Goal: Information Seeking & Learning: Learn about a topic

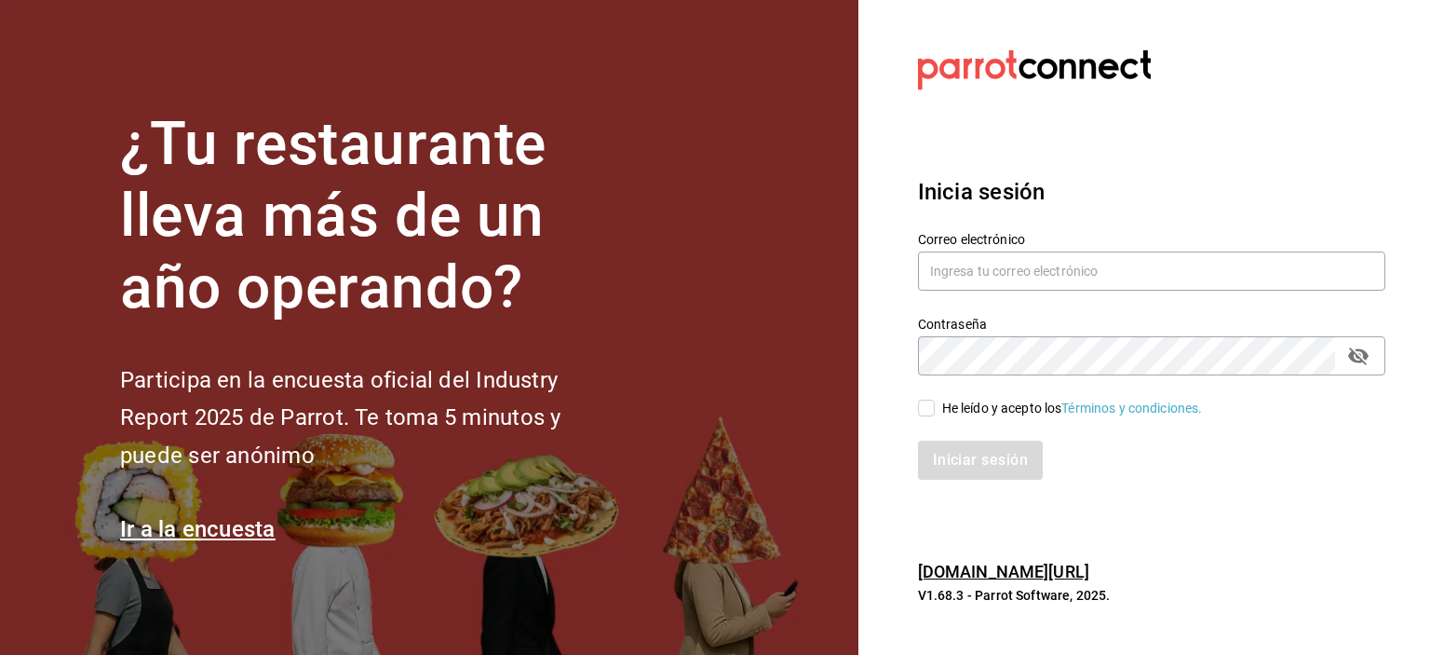
click at [1430, 544] on section "Datos incorrectos. Verifica que tu Correo o Contraseña [PERSON_NAME] escritos. …" at bounding box center [1145, 327] width 572 height 655
click at [945, 278] on input "text" at bounding box center [1152, 270] width 468 height 39
type input "[EMAIL_ADDRESS][DOMAIN_NAME]"
click at [922, 408] on input "He leído y acepto los Términos y condiciones." at bounding box center [926, 408] width 17 height 17
checkbox input "true"
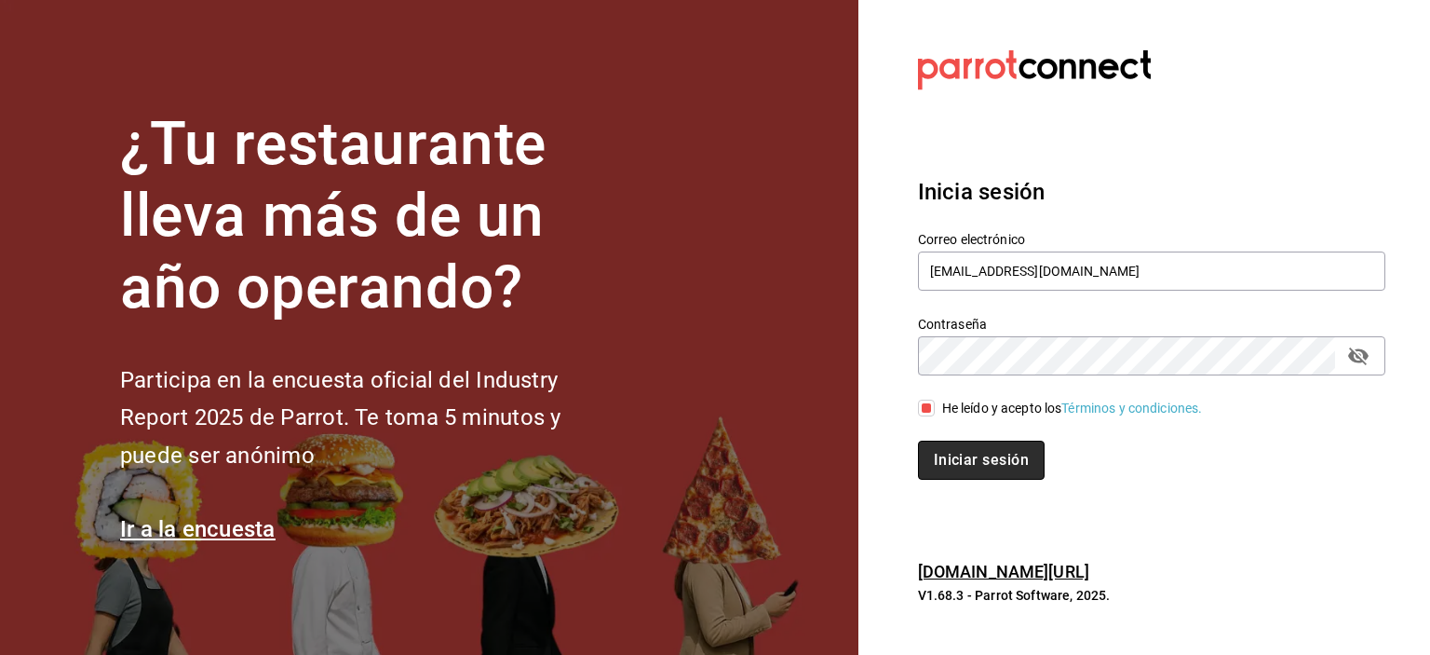
click at [960, 467] on button "Iniciar sesión" at bounding box center [981, 460] width 127 height 39
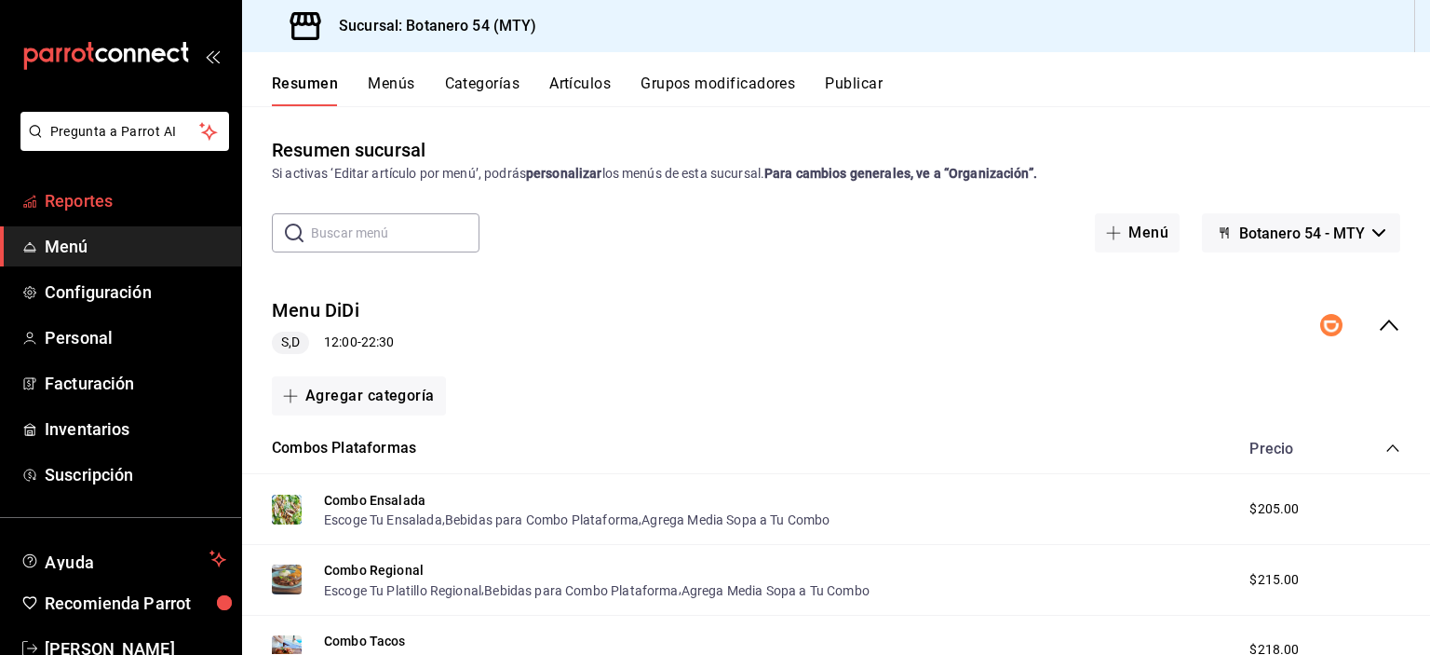
click at [68, 208] on span "Reportes" at bounding box center [136, 200] width 182 height 25
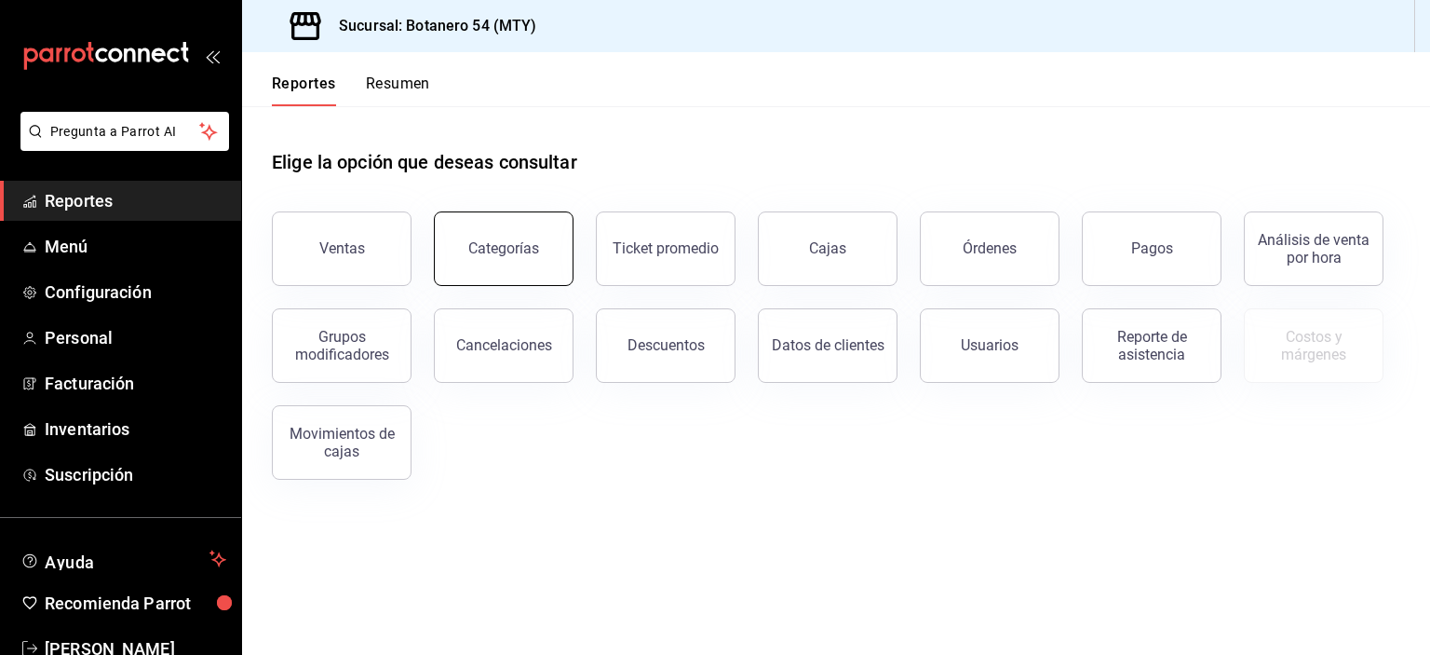
click at [499, 249] on div "Categorías" at bounding box center [503, 248] width 71 height 18
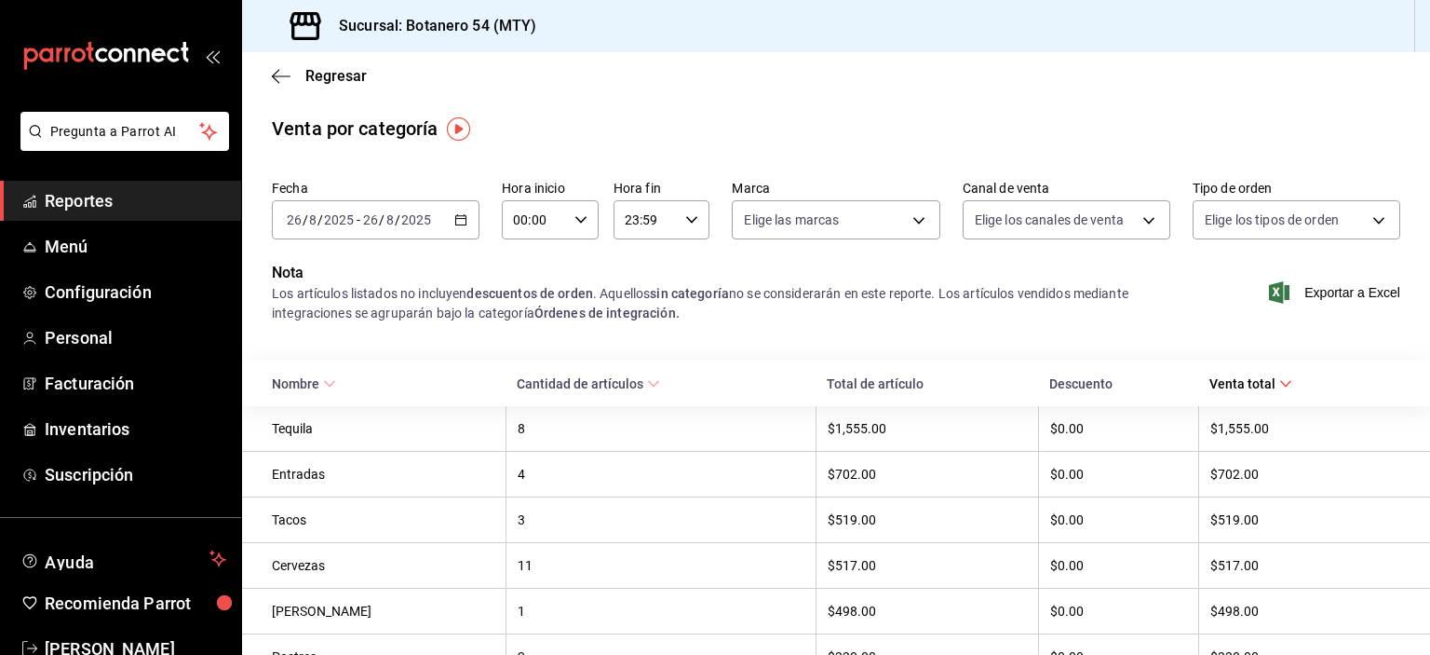
click at [109, 209] on span "Reportes" at bounding box center [136, 200] width 182 height 25
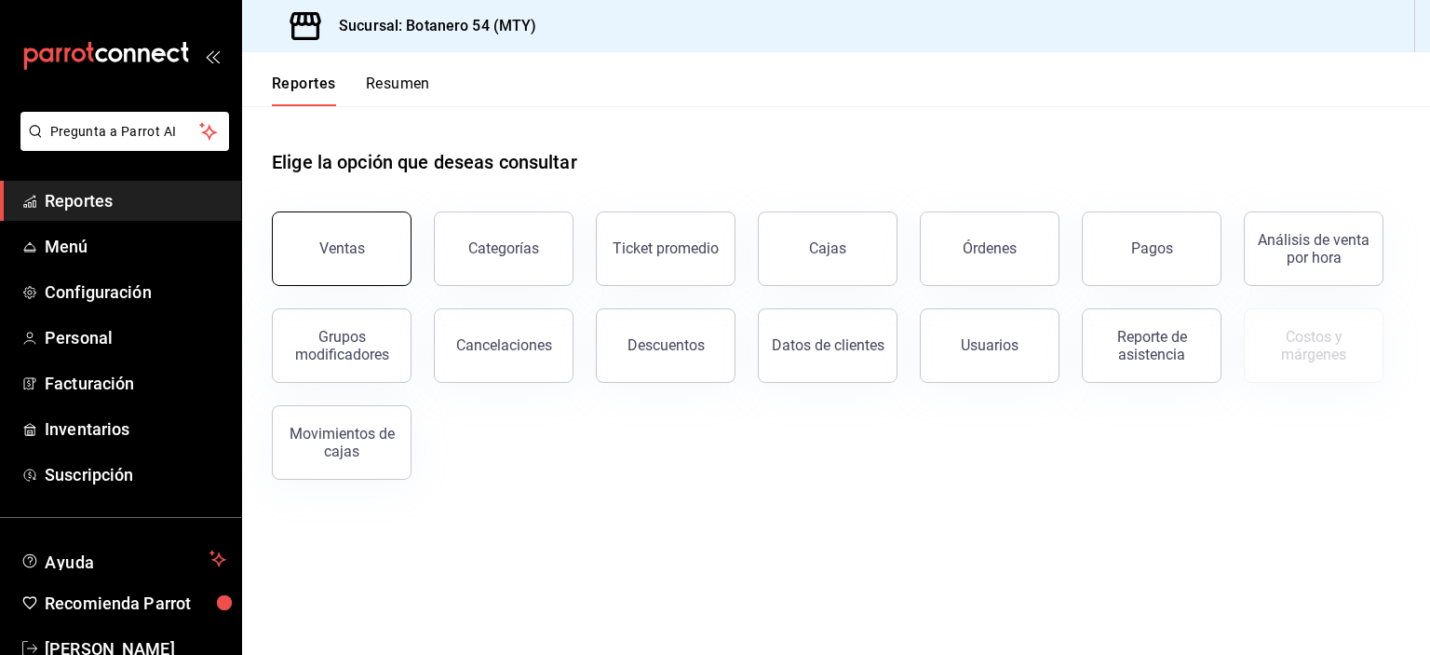
click at [356, 264] on button "Ventas" at bounding box center [342, 248] width 140 height 75
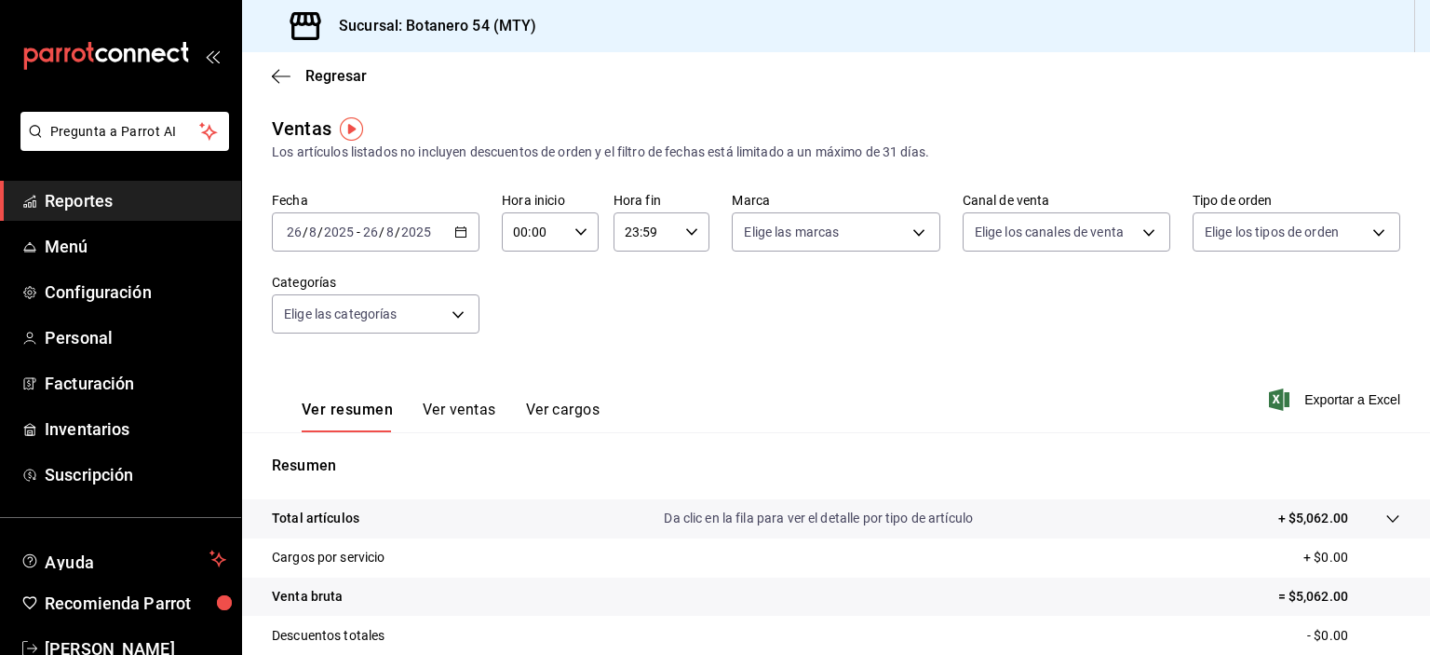
click at [457, 234] on icon "button" at bounding box center [460, 231] width 13 height 13
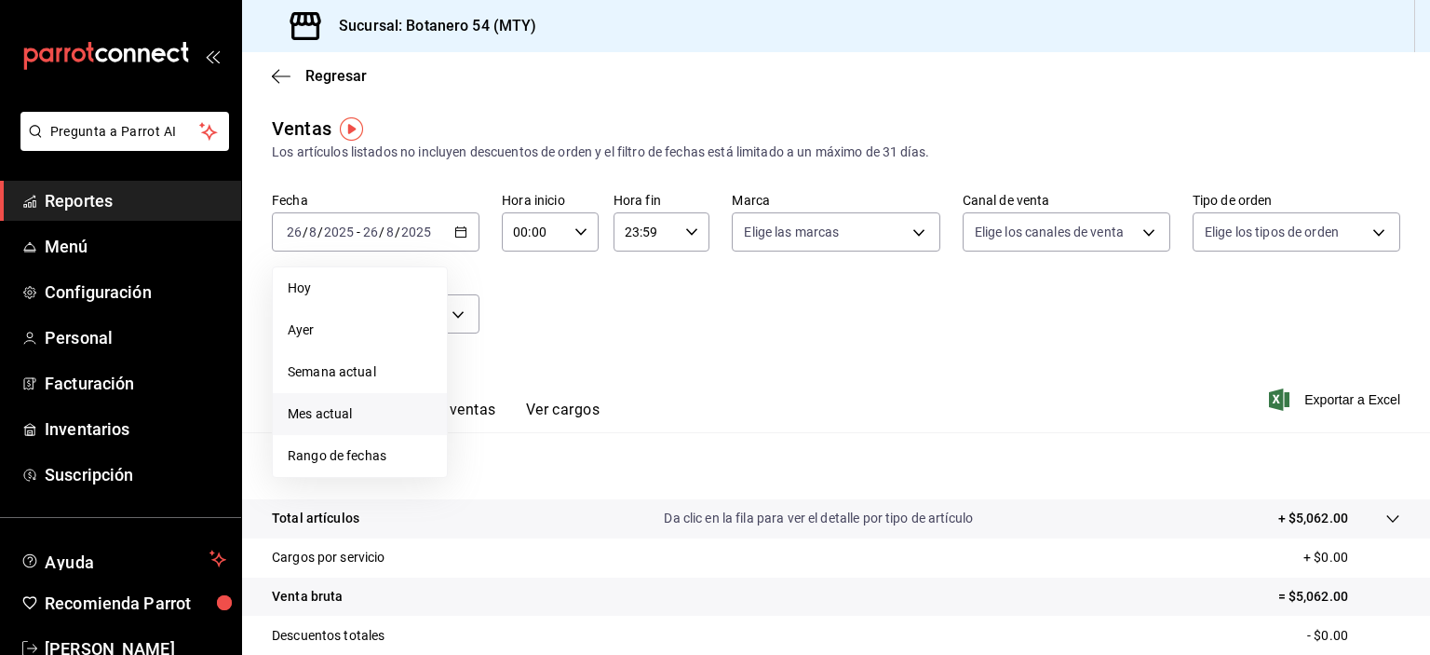
click at [346, 428] on li "Mes actual" at bounding box center [360, 414] width 174 height 42
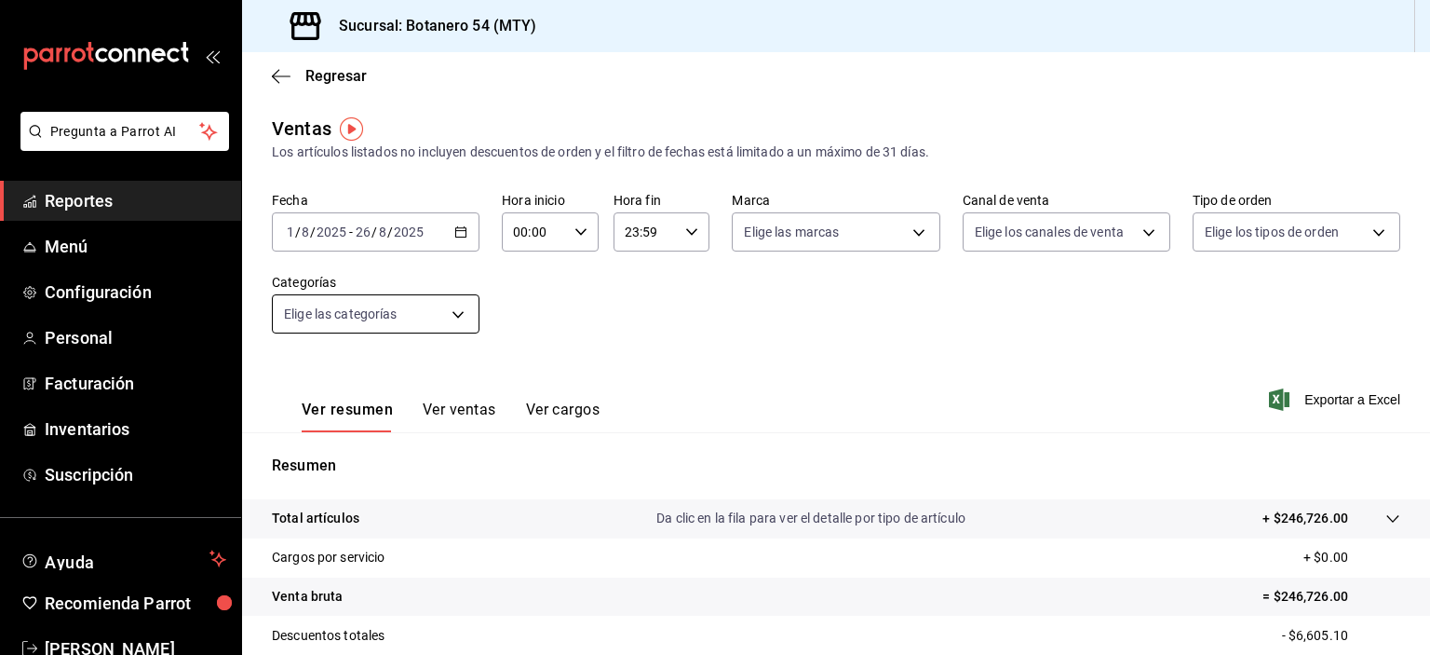
click at [465, 320] on body "Pregunta a Parrot AI Reportes Menú Configuración Personal Facturación Inventari…" at bounding box center [715, 327] width 1430 height 655
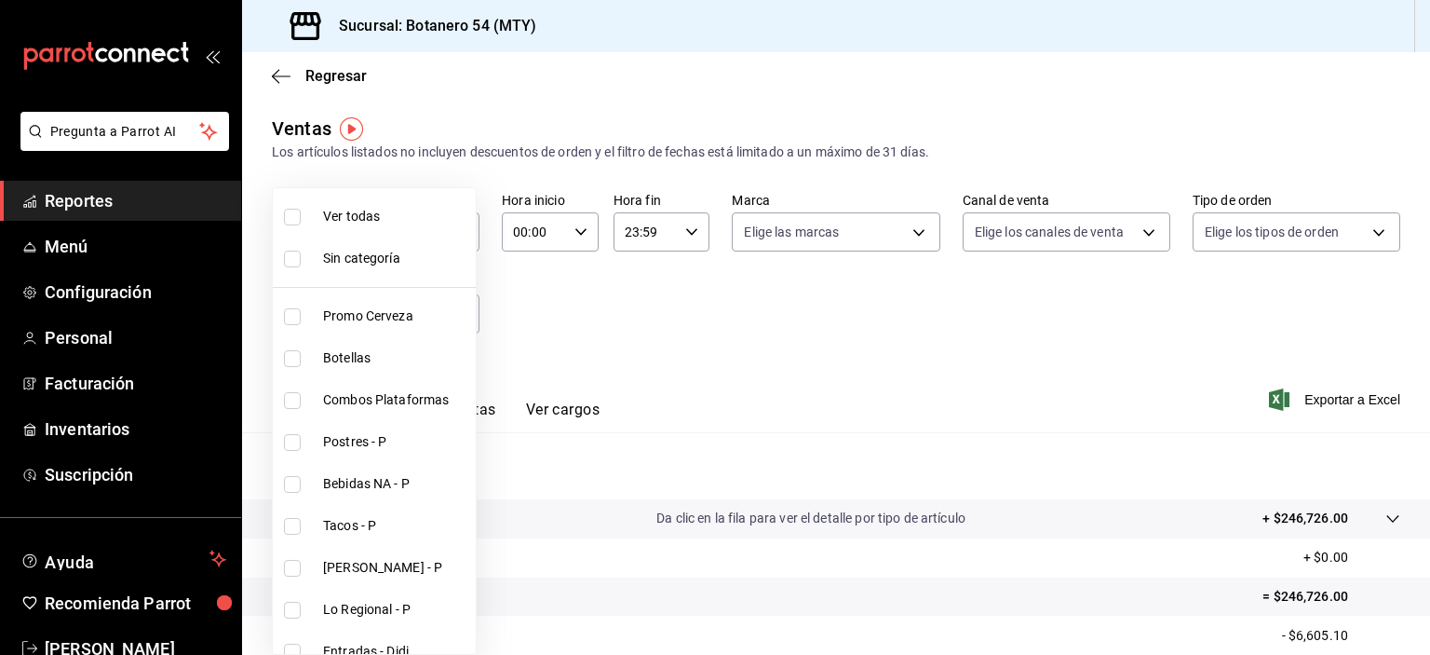
click at [573, 351] on div at bounding box center [715, 327] width 1430 height 655
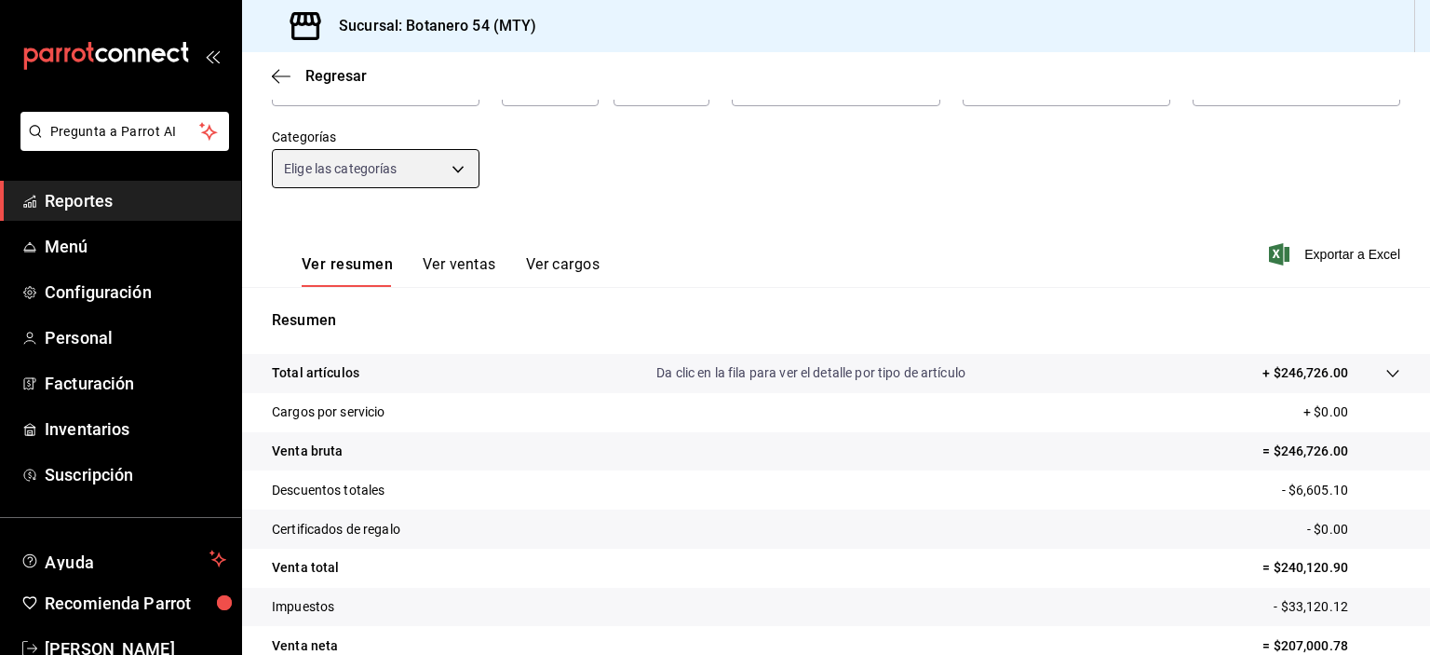
scroll to position [237, 0]
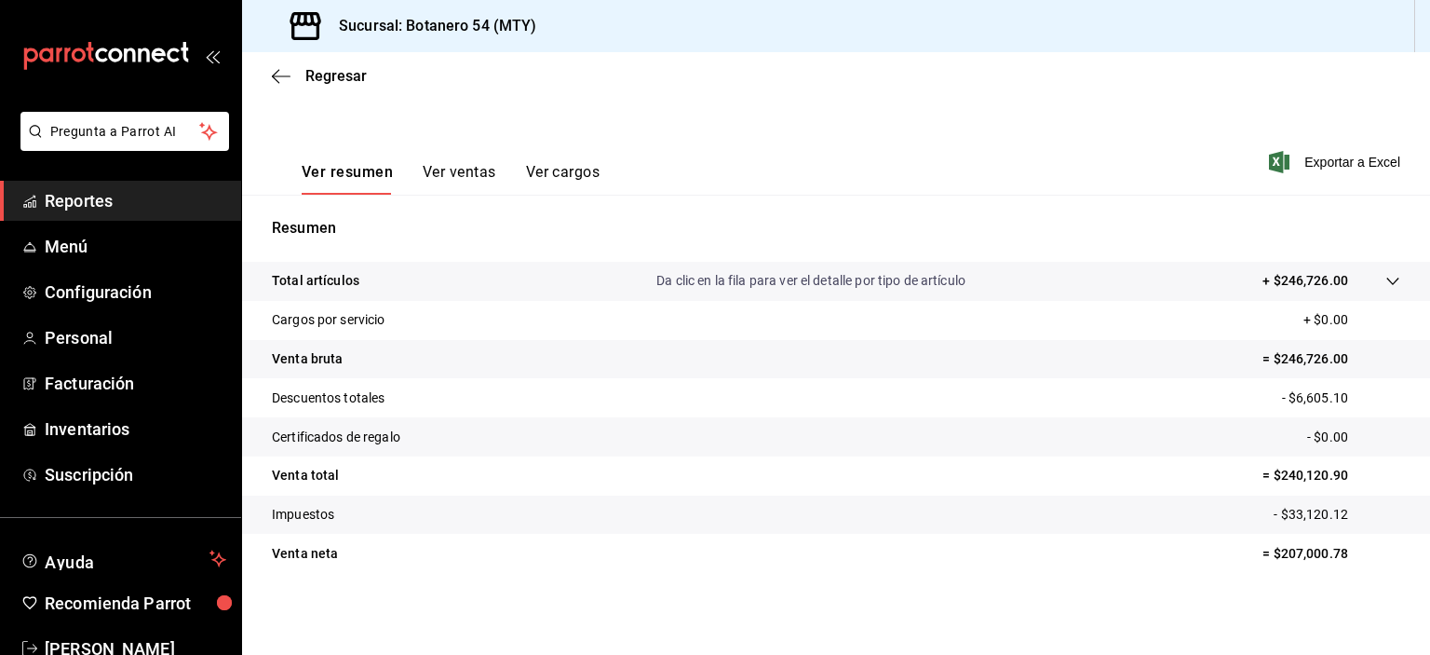
click at [1373, 291] on tr "Total artículos Da clic en la fila para ver el detalle por tipo de artículo + $…" at bounding box center [836, 281] width 1188 height 39
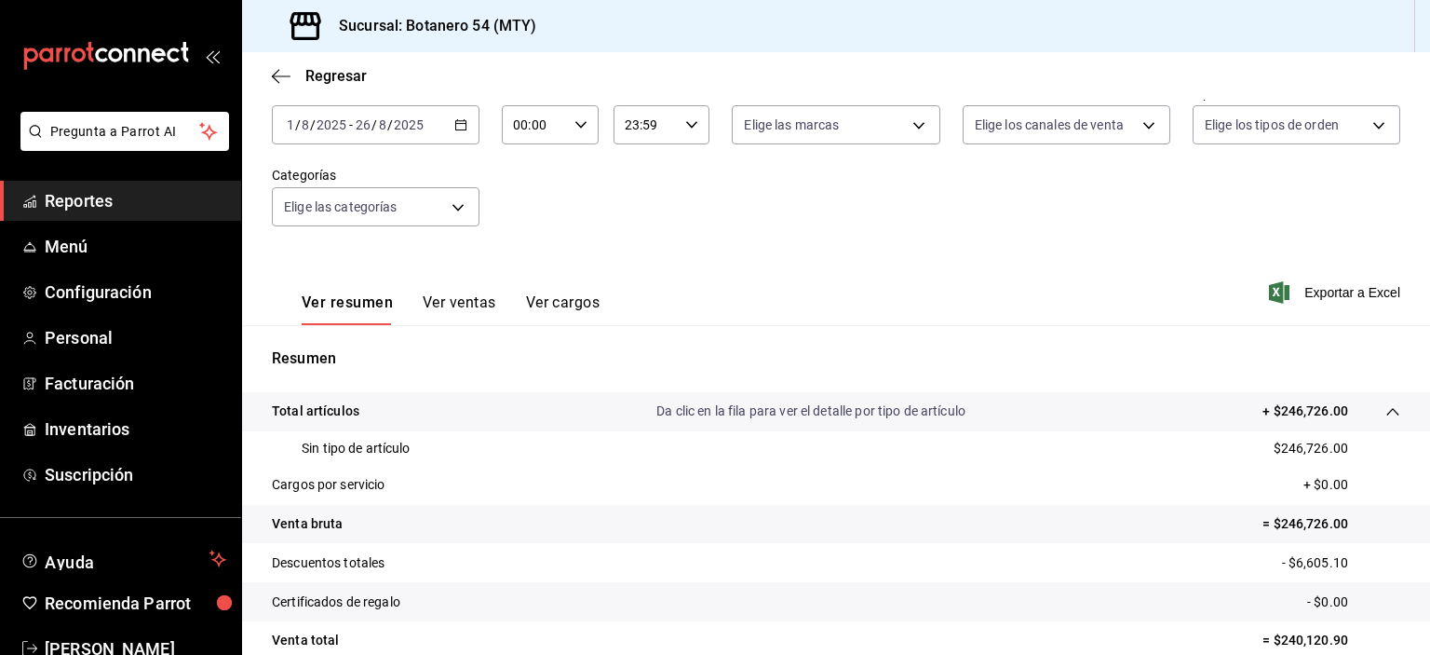
scroll to position [0, 0]
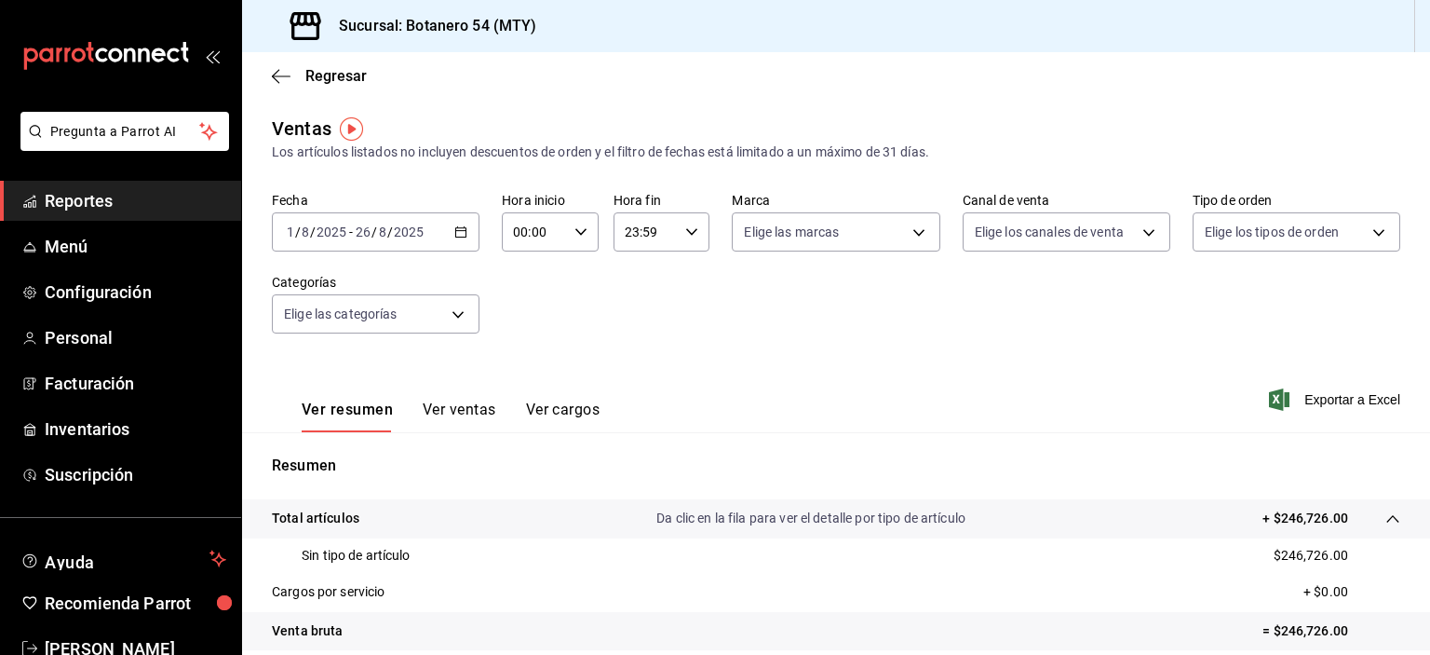
click at [127, 204] on span "Reportes" at bounding box center [136, 200] width 182 height 25
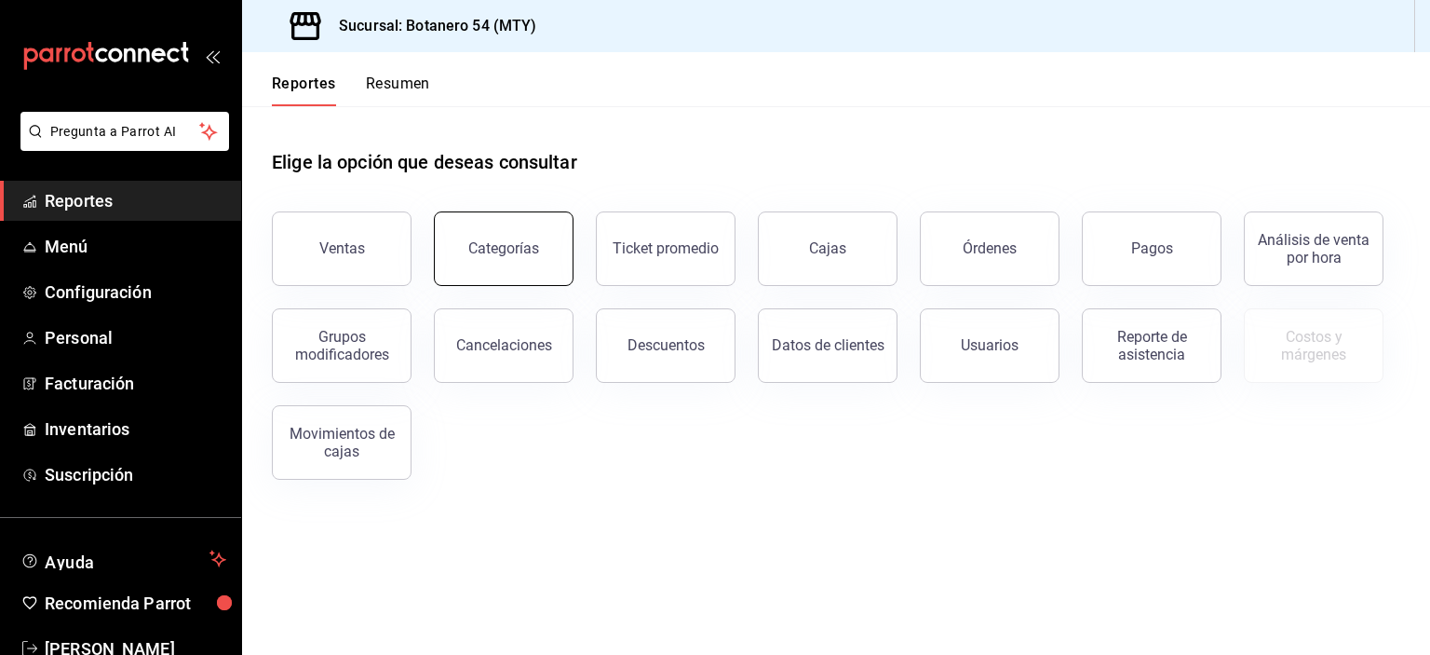
click at [505, 268] on button "Categorías" at bounding box center [504, 248] width 140 height 75
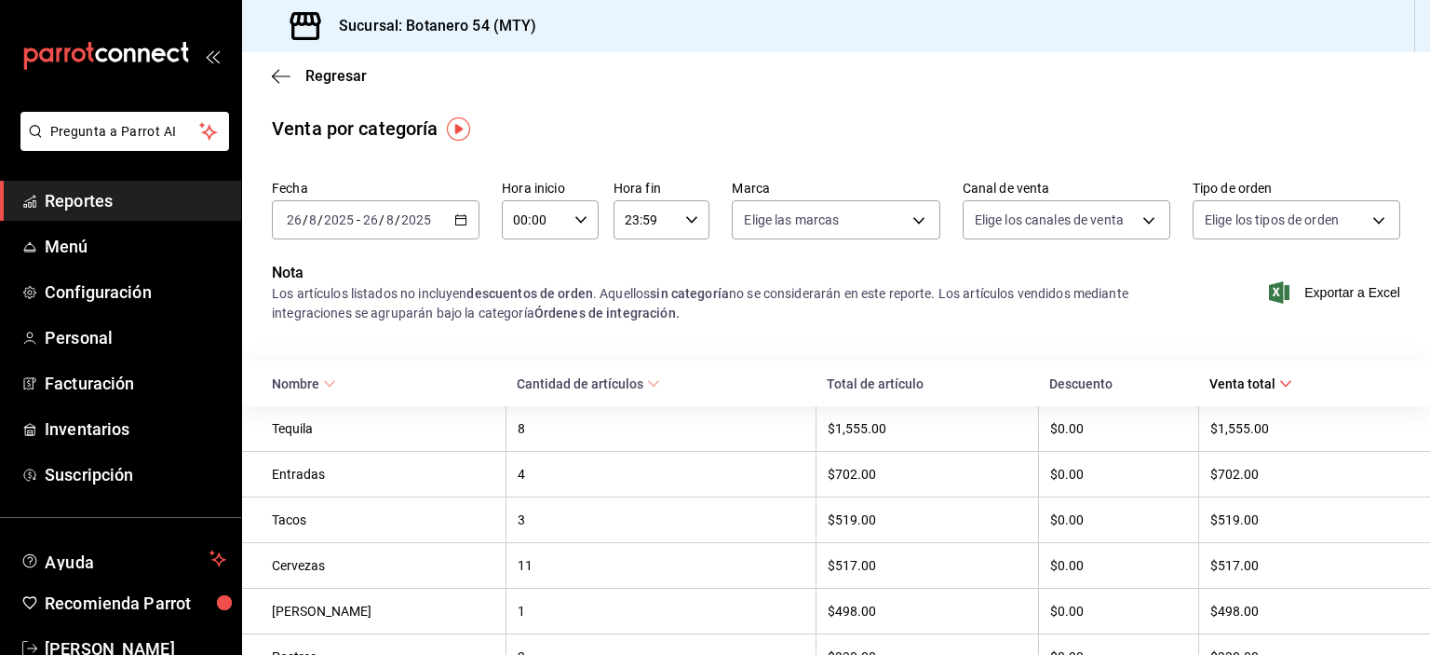
click at [417, 226] on input "2025" at bounding box center [416, 219] width 32 height 15
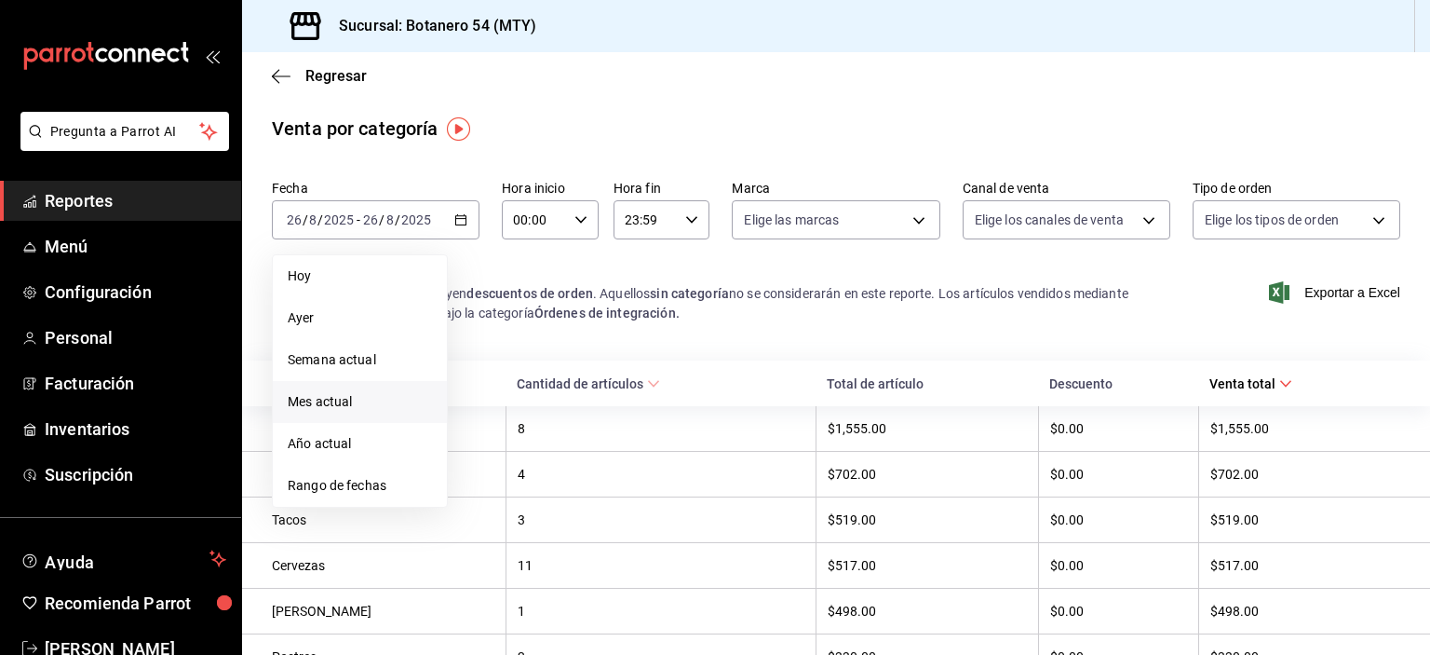
click at [351, 410] on span "Mes actual" at bounding box center [360, 402] width 144 height 20
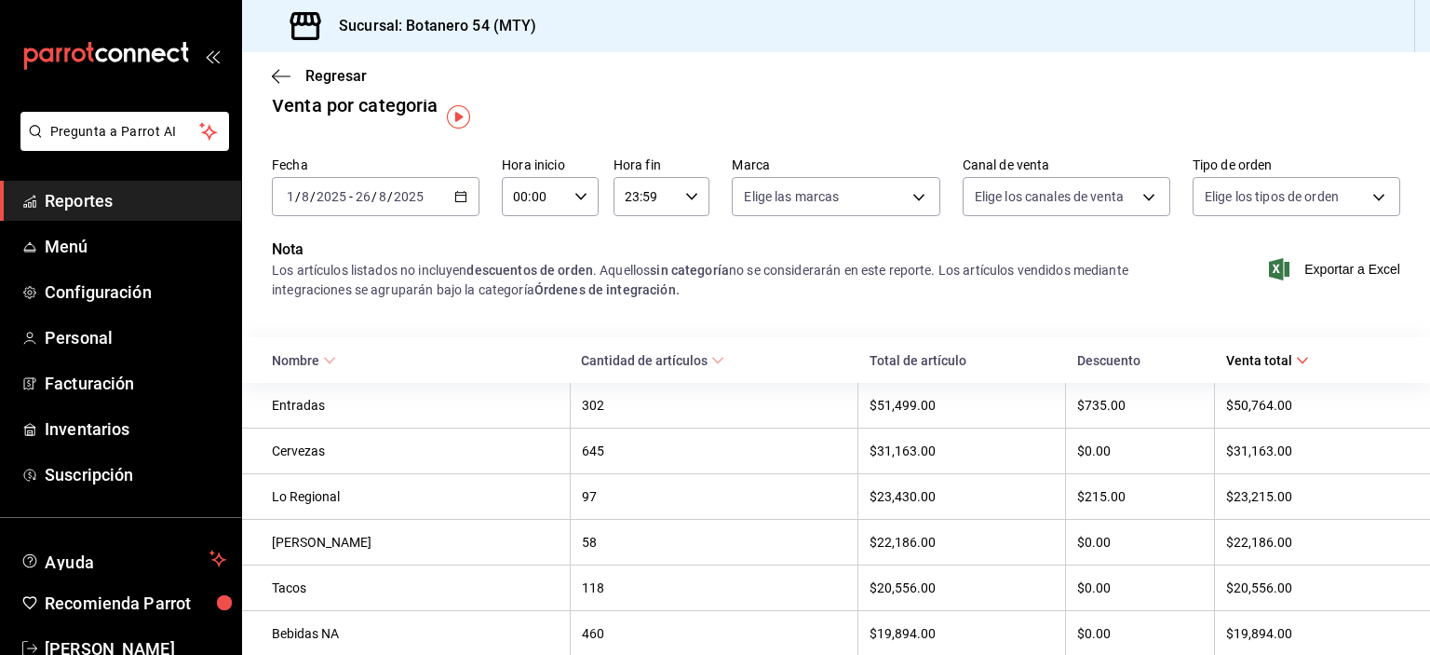
scroll to position [11, 0]
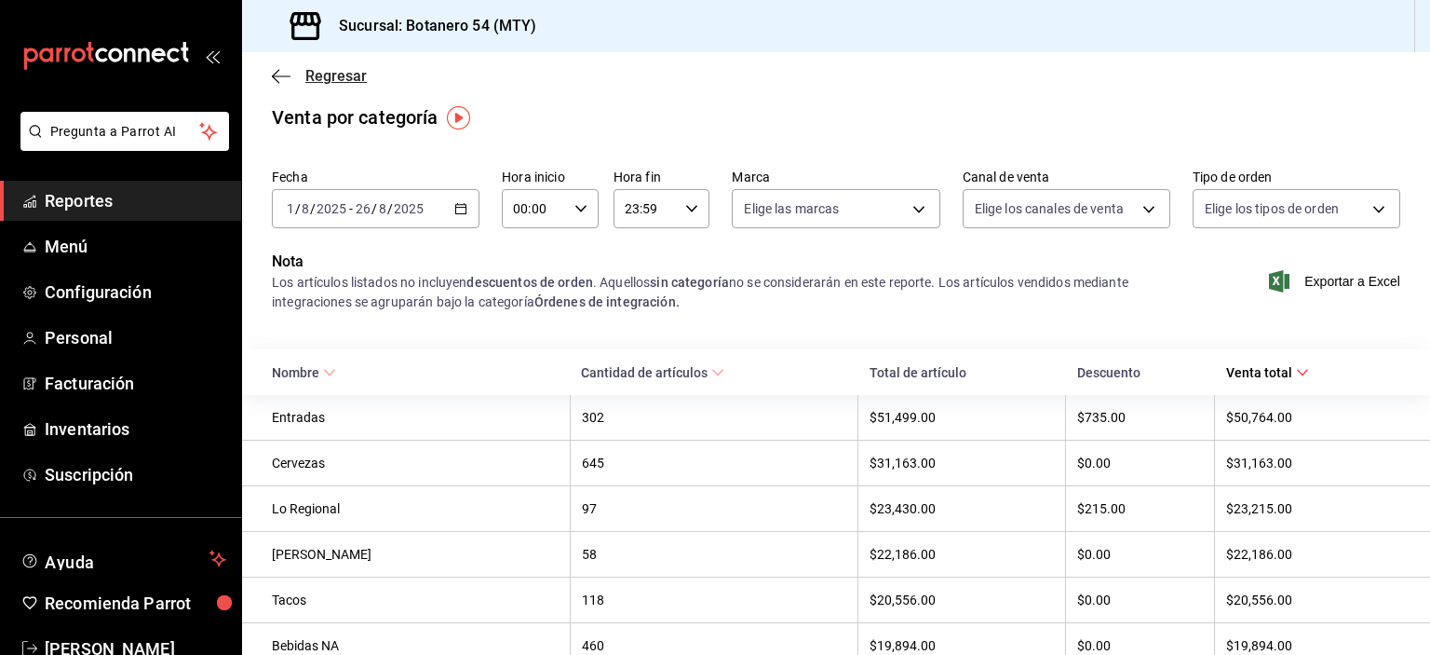
click at [284, 80] on icon "button" at bounding box center [281, 76] width 19 height 17
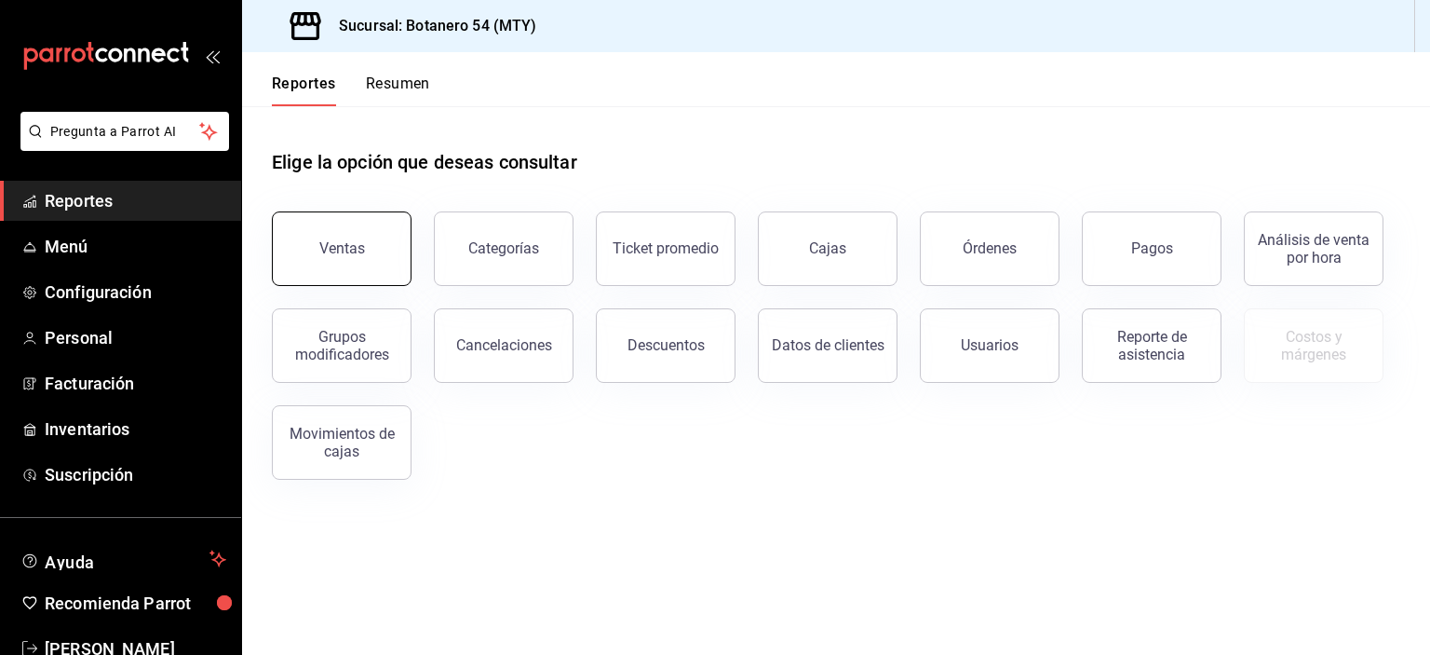
click at [366, 257] on button "Ventas" at bounding box center [342, 248] width 140 height 75
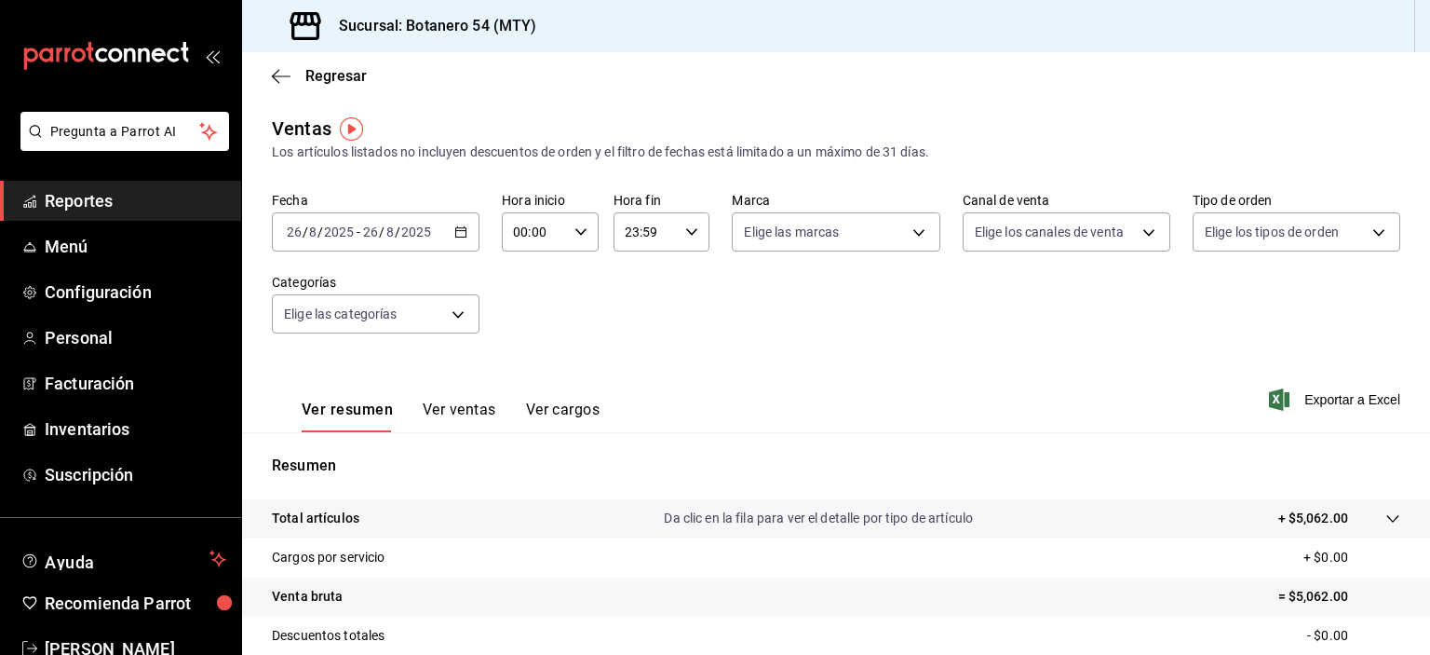
click at [442, 245] on div "2025-08-26 26 / 8 / 2025 - 2025-08-26 26 / 8 / 2025" at bounding box center [376, 231] width 208 height 39
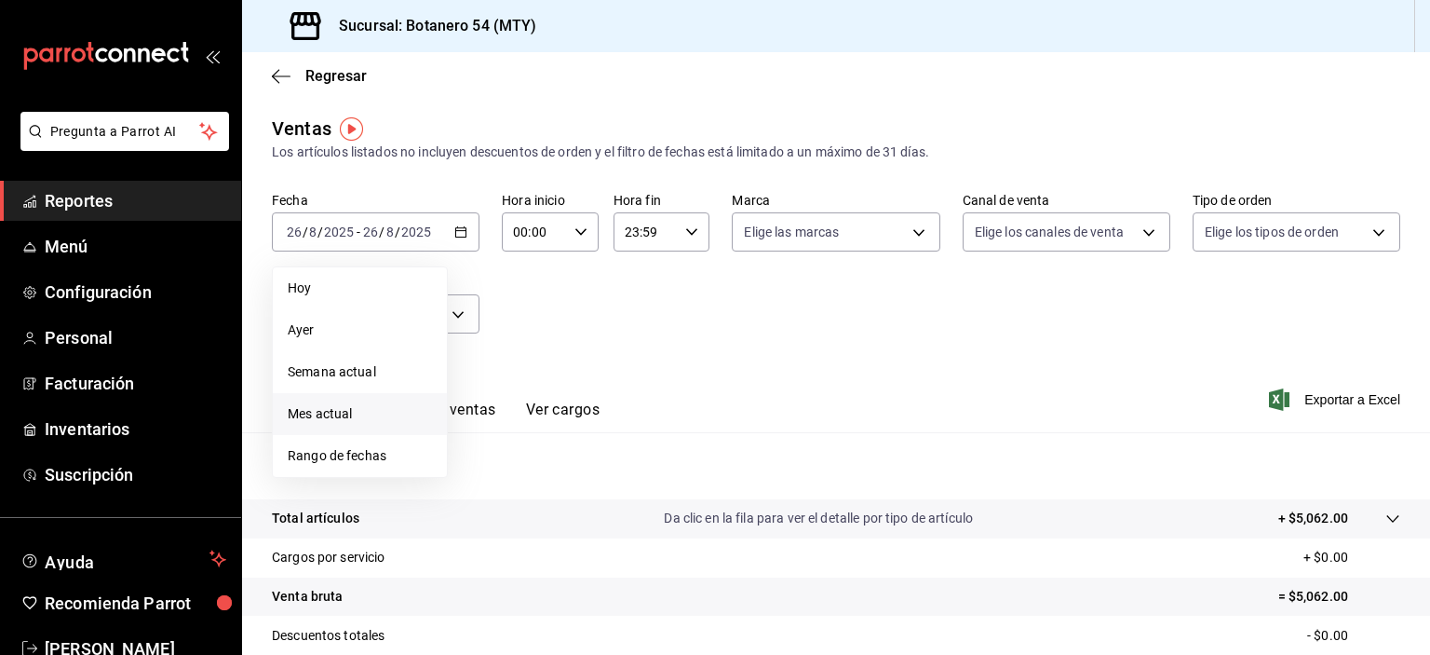
click at [368, 422] on span "Mes actual" at bounding box center [360, 414] width 144 height 20
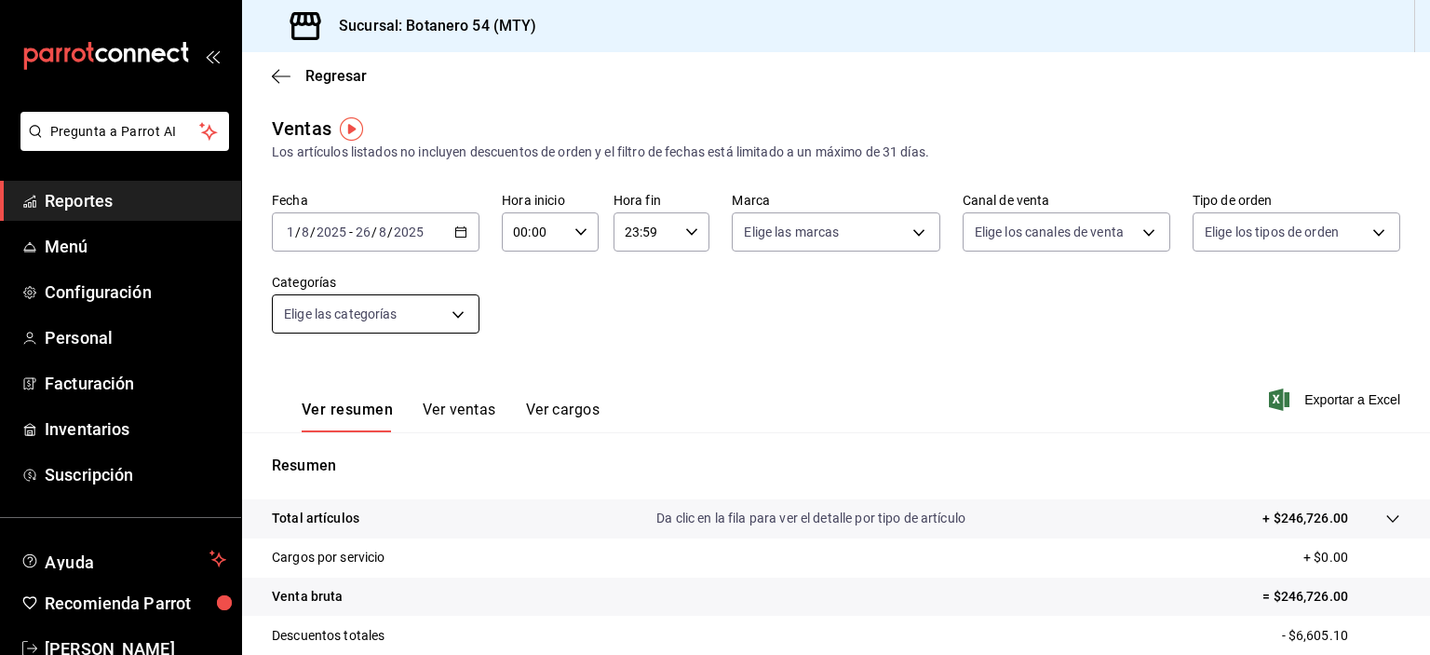
click at [460, 319] on body "Pregunta a Parrot AI Reportes Menú Configuración Personal Facturación Inventari…" at bounding box center [715, 327] width 1430 height 655
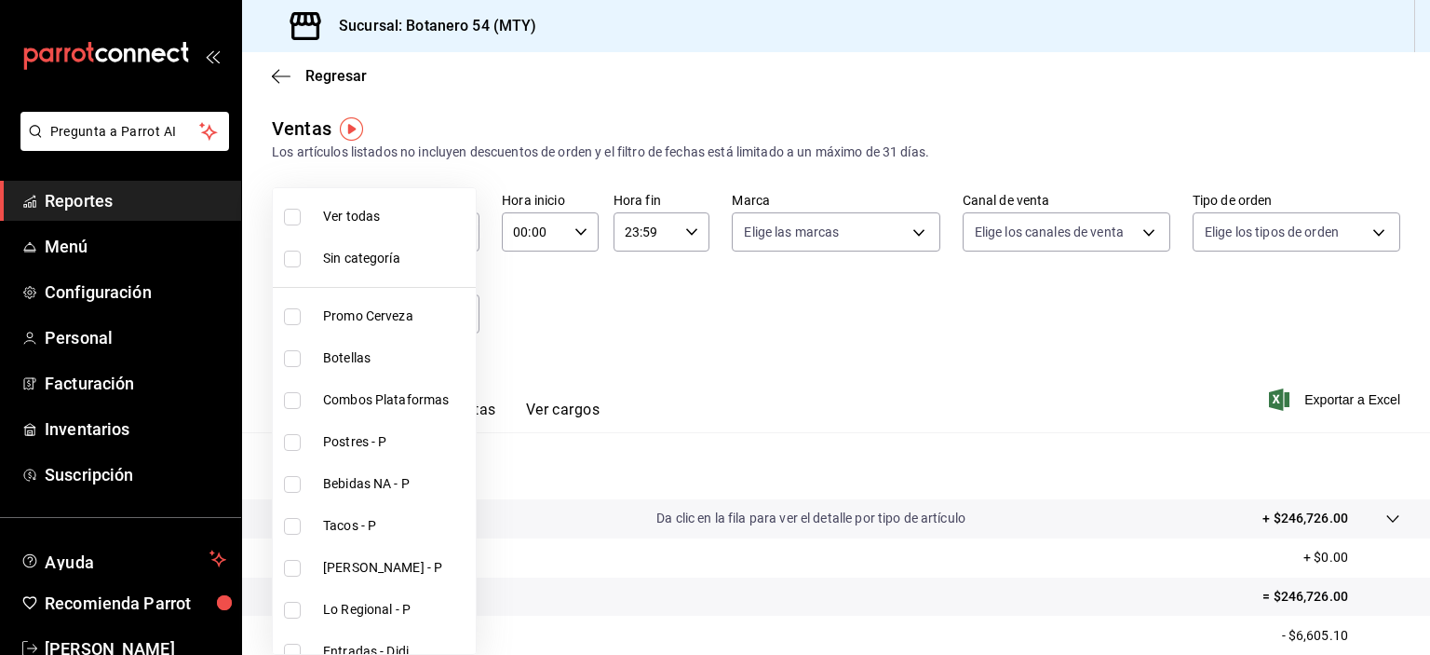
click at [298, 218] on input "checkbox" at bounding box center [292, 217] width 17 height 17
checkbox input "true"
type input "8bd5c3d9-f1c0-48d2-b3af-2a670c7512dc,91eebea4-4a99-491e-8e81-89d3fefdab82,b5676…"
checkbox input "true"
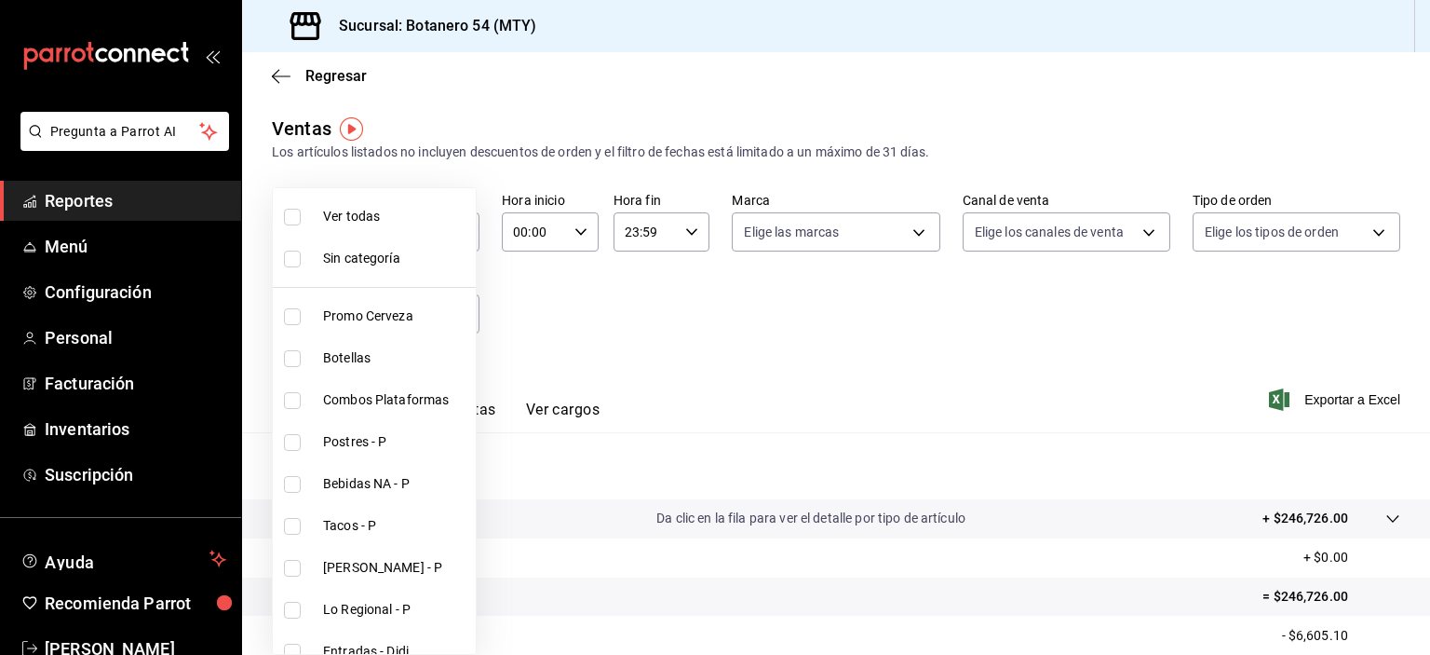
checkbox input "true"
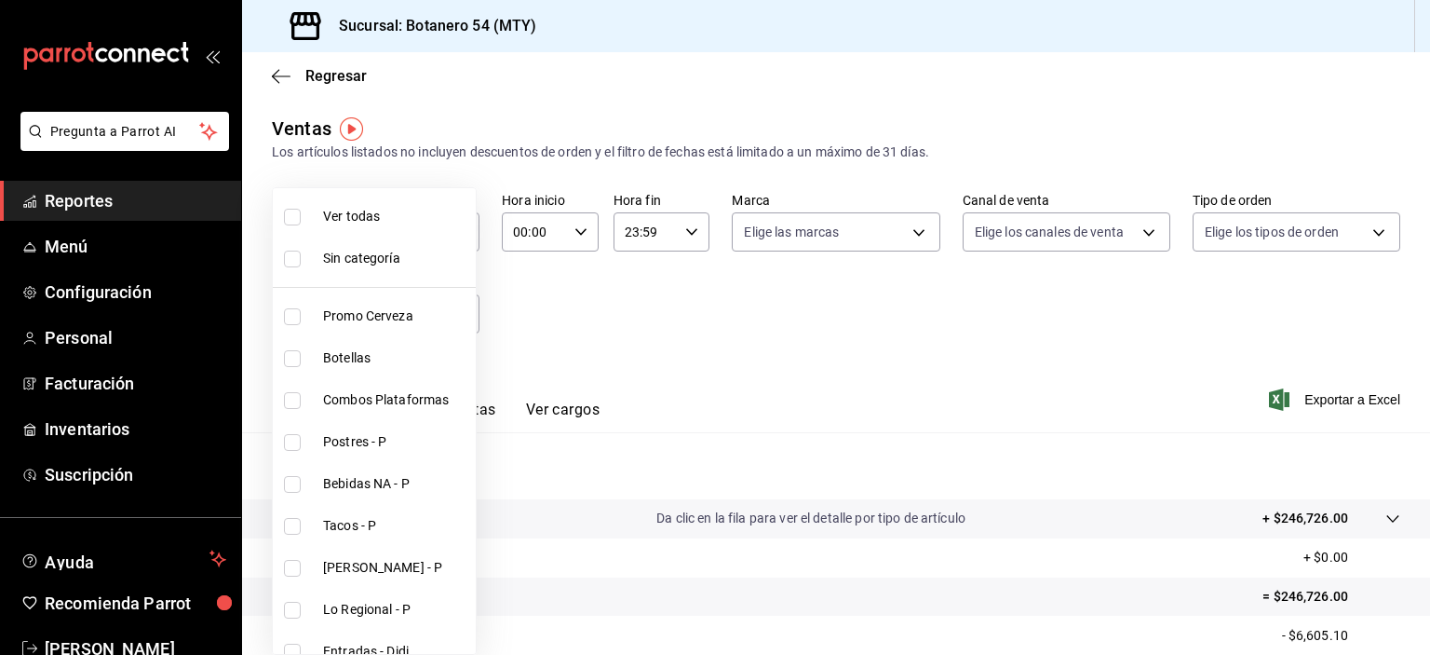
checkbox input "true"
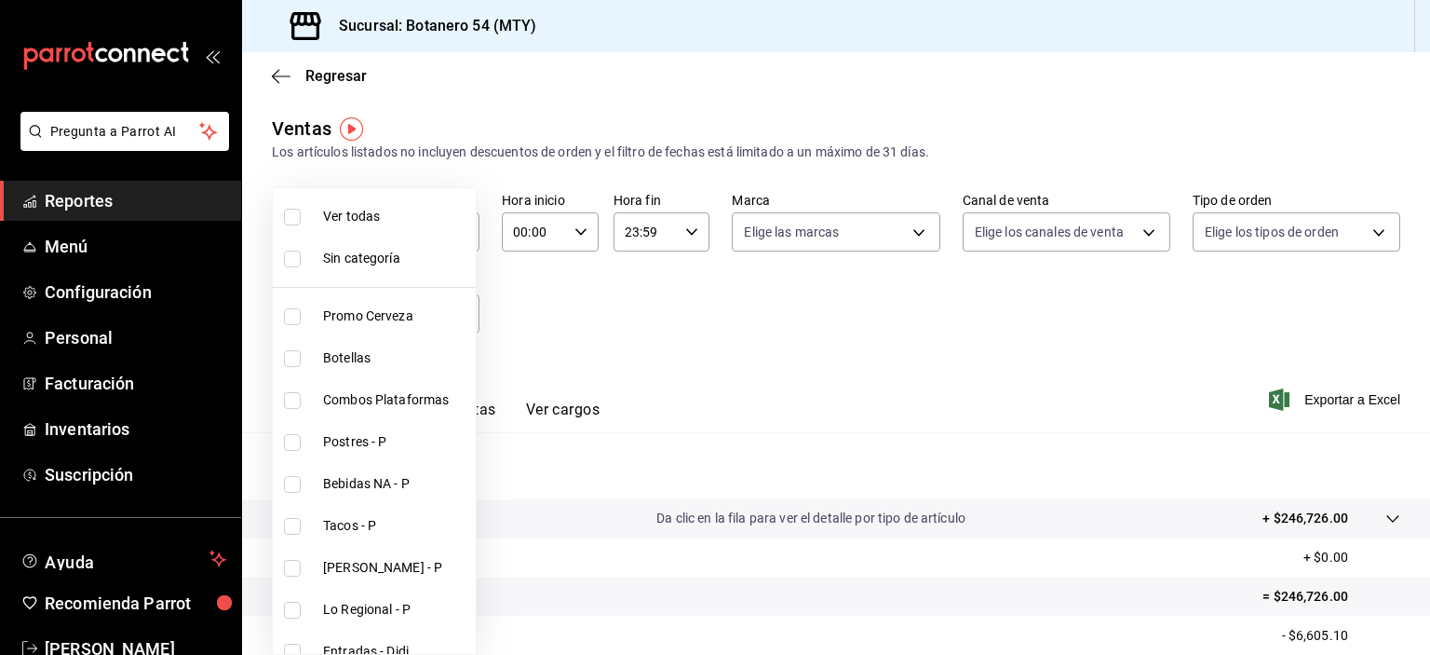
checkbox input "true"
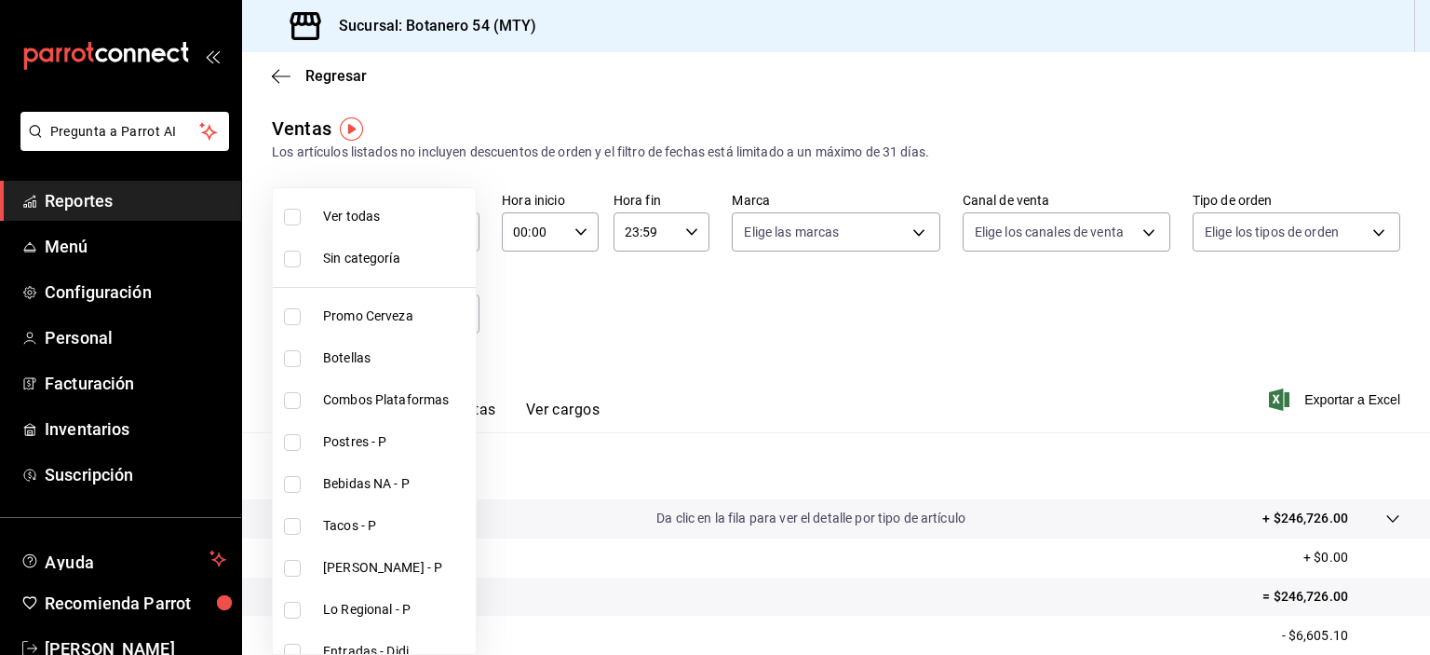
checkbox input "true"
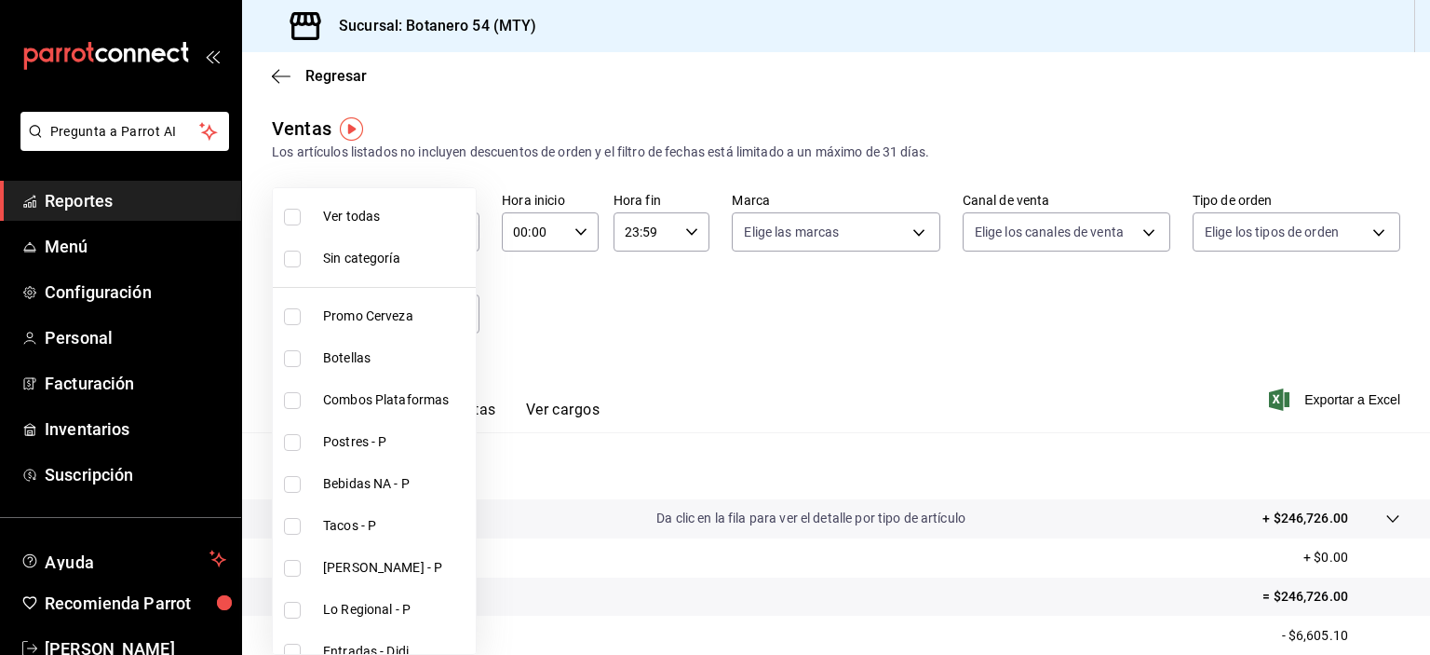
checkbox input "true"
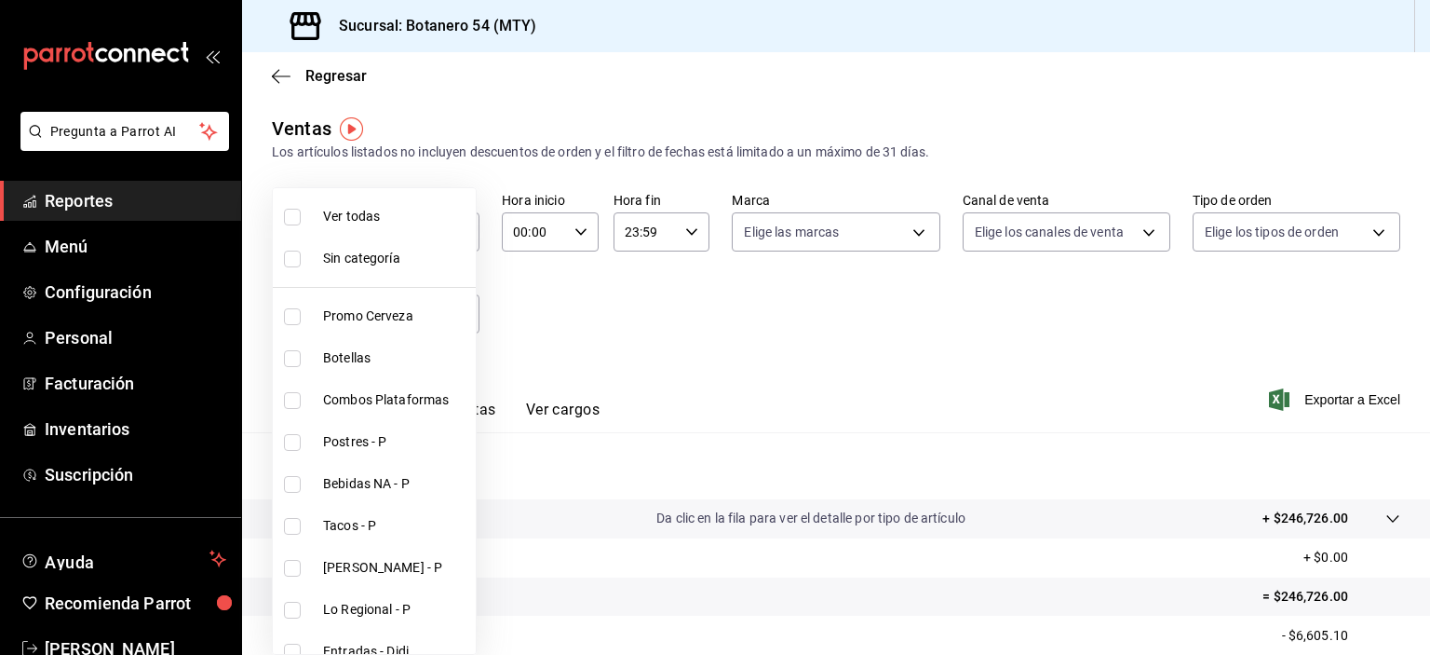
checkbox input "true"
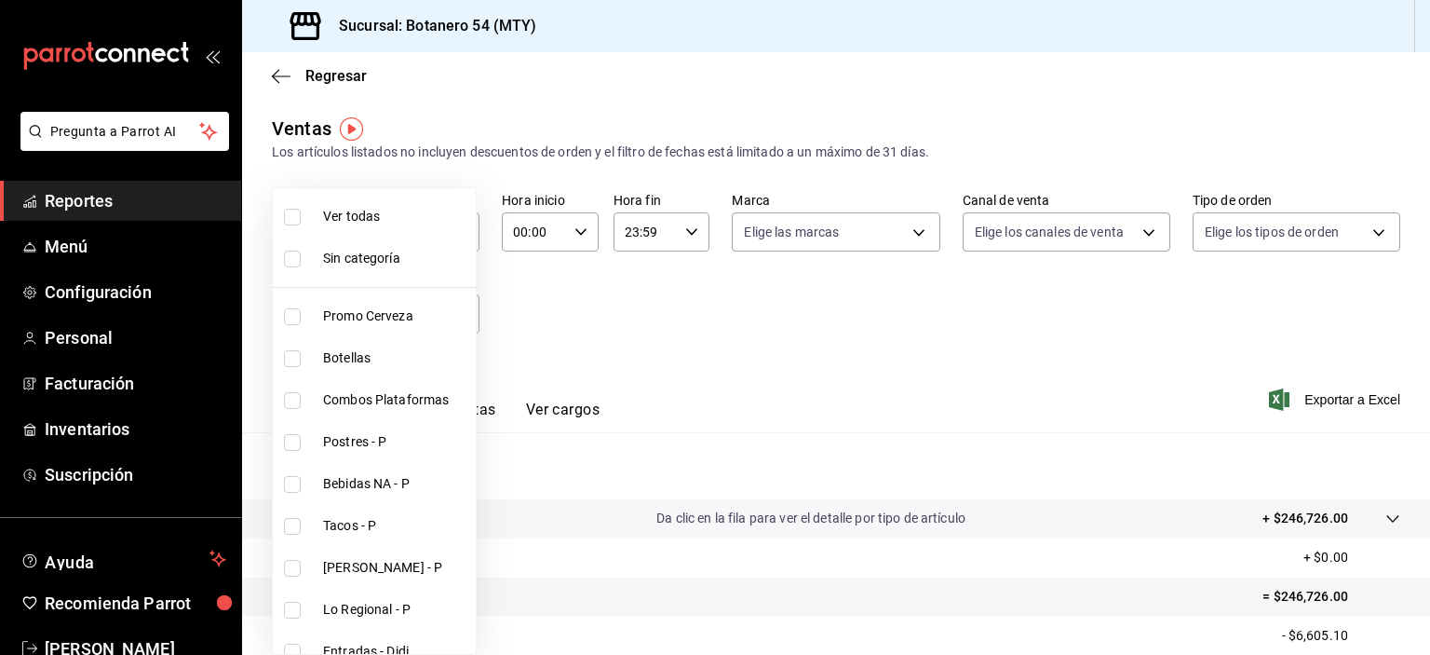
checkbox input "true"
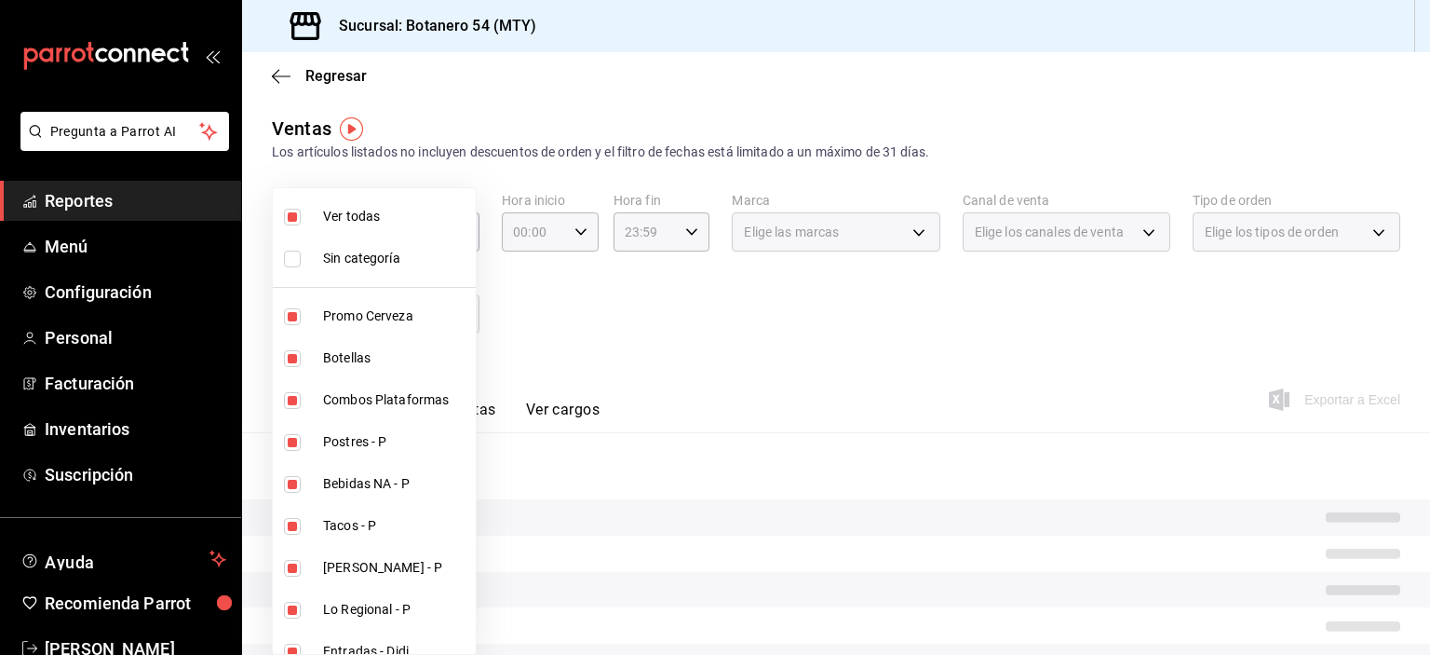
click at [298, 259] on input "checkbox" at bounding box center [292, 259] width 17 height 17
checkbox input "true"
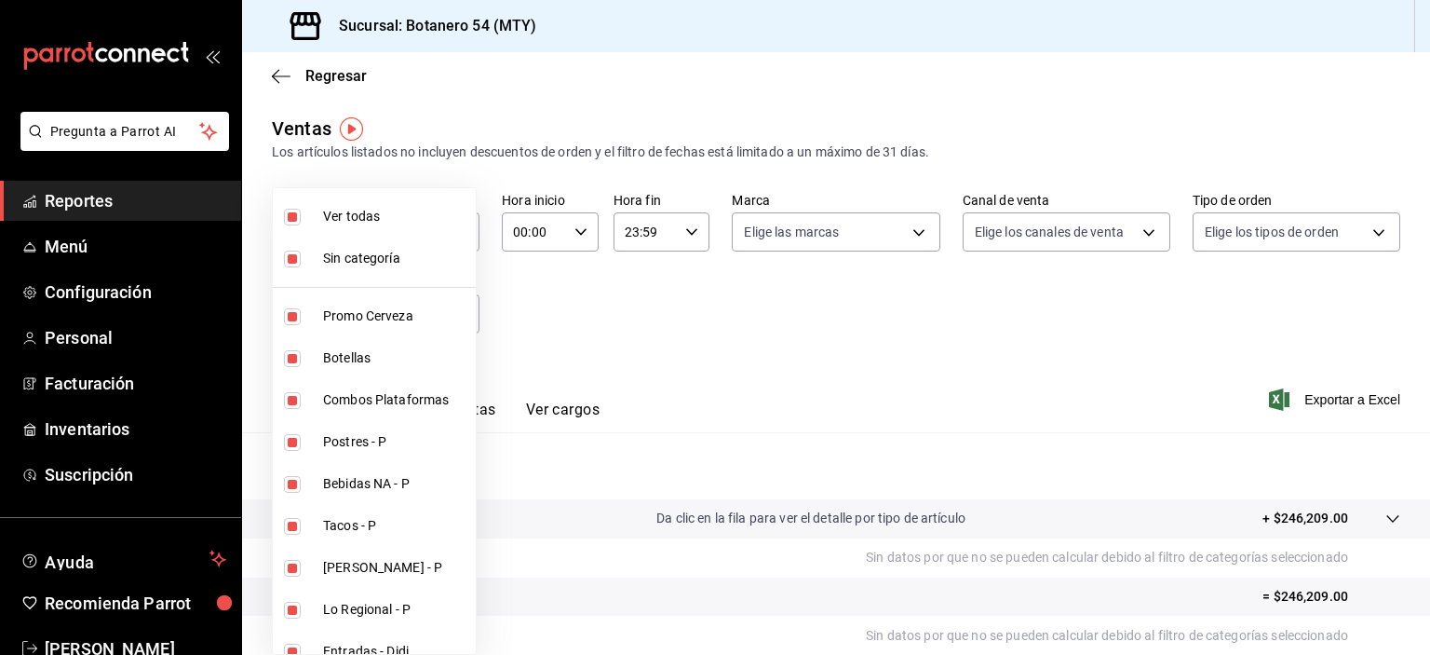
click at [795, 369] on div at bounding box center [715, 327] width 1430 height 655
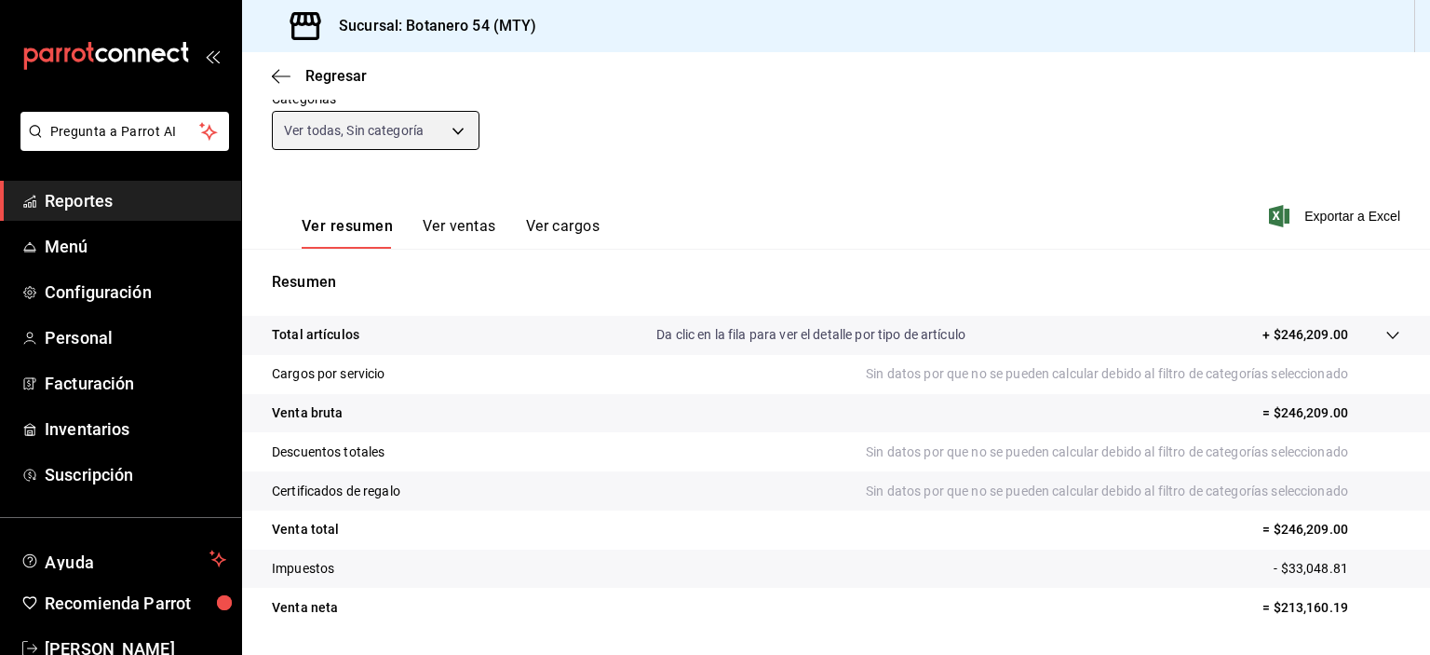
scroll to position [184, 0]
click at [735, 345] on tr "Total artículos Da clic en la fila para ver el detalle por tipo de artículo + $…" at bounding box center [836, 334] width 1188 height 39
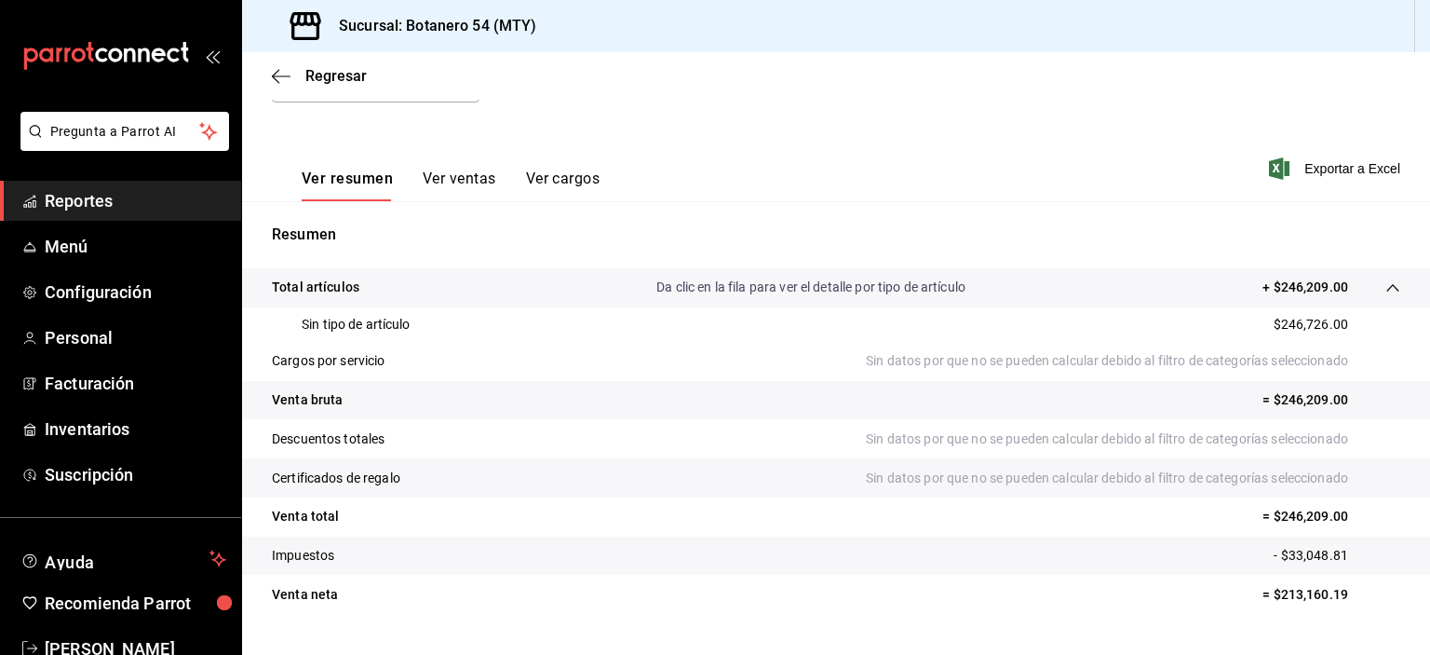
scroll to position [272, 0]
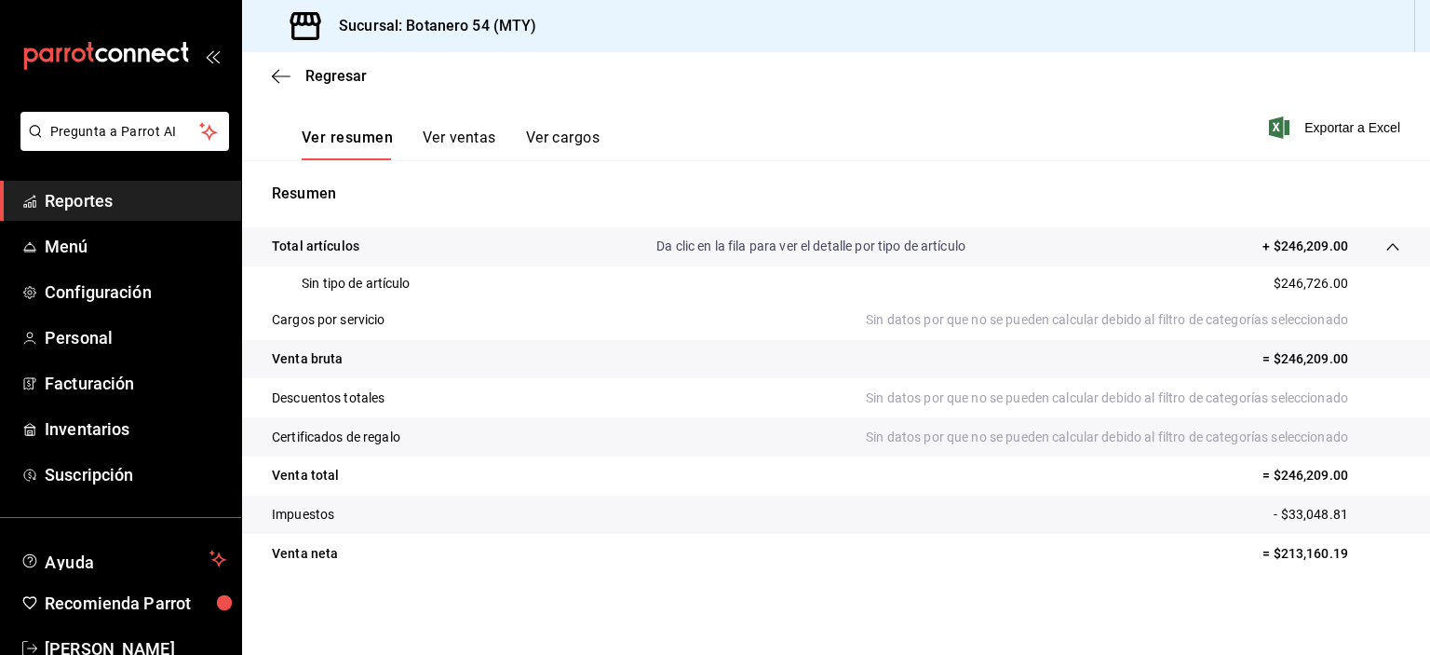
click at [733, 256] on tr "Total artículos Da clic en la fila para ver el detalle por tipo de artículo + $…" at bounding box center [836, 246] width 1188 height 39
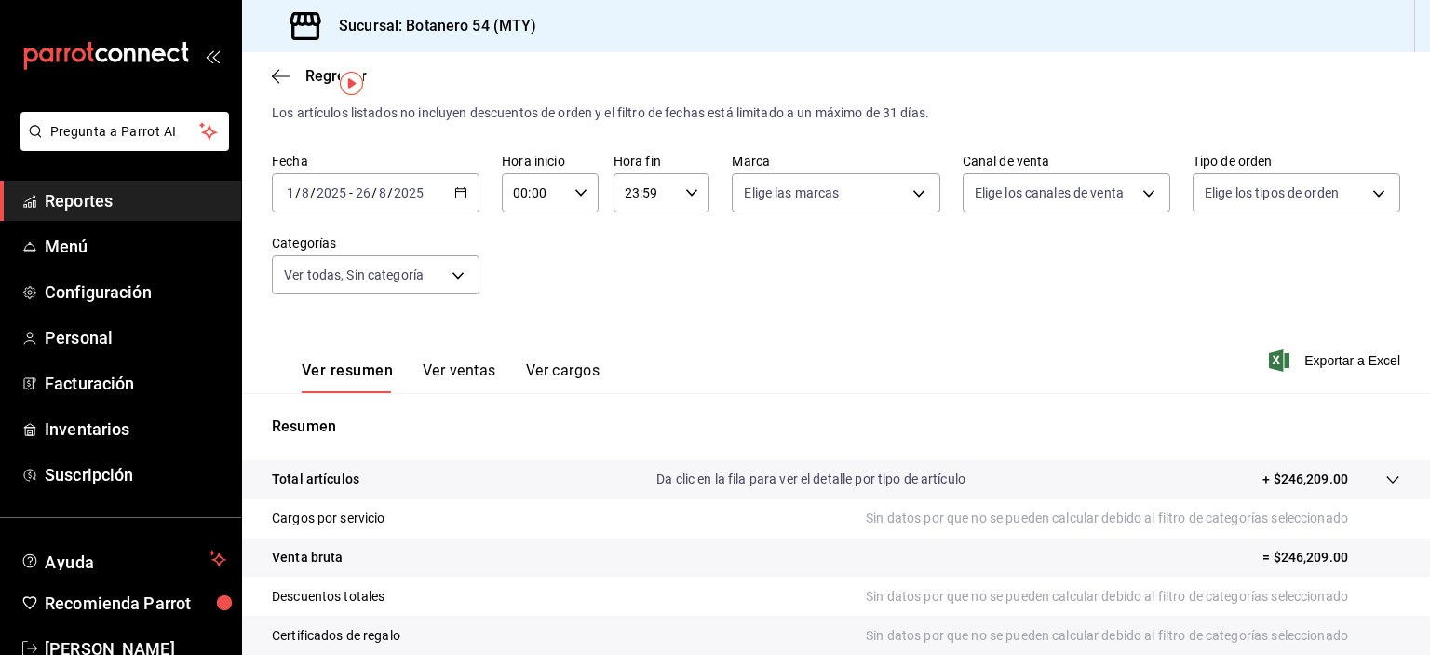
scroll to position [32, 0]
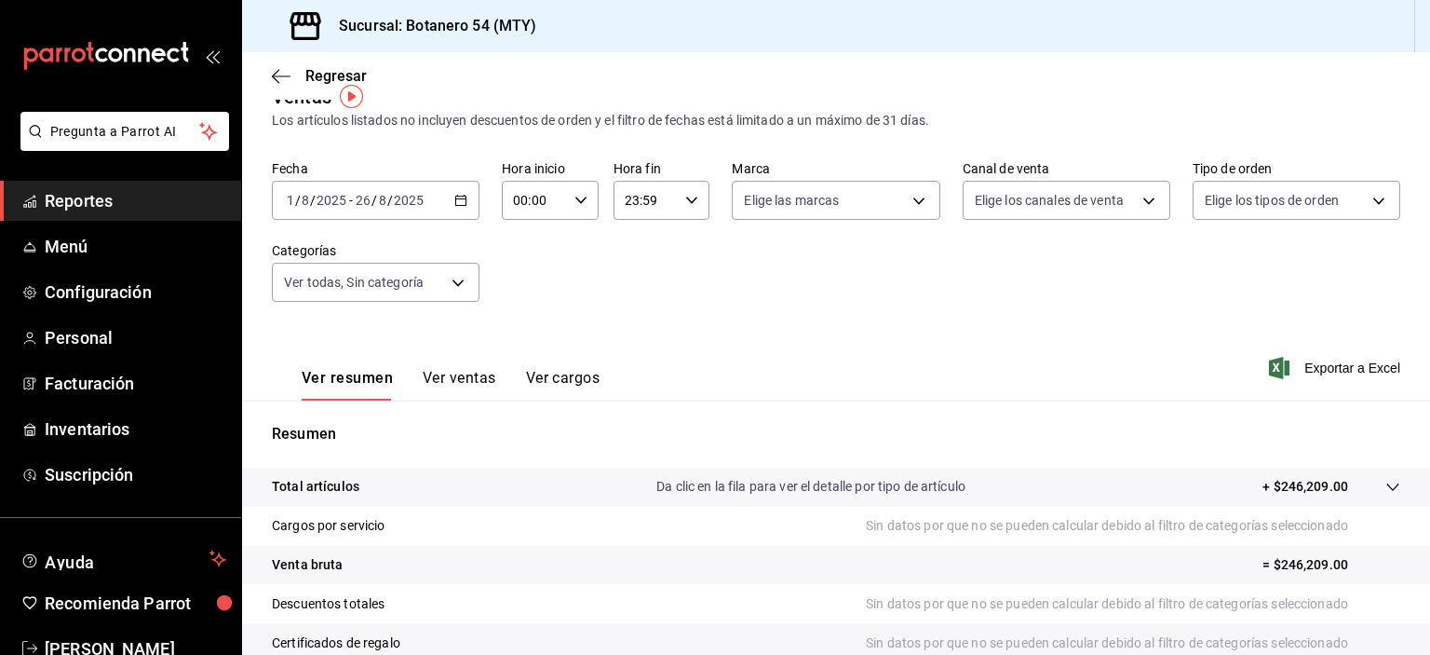
click at [468, 389] on button "Ver ventas" at bounding box center [460, 385] width 74 height 32
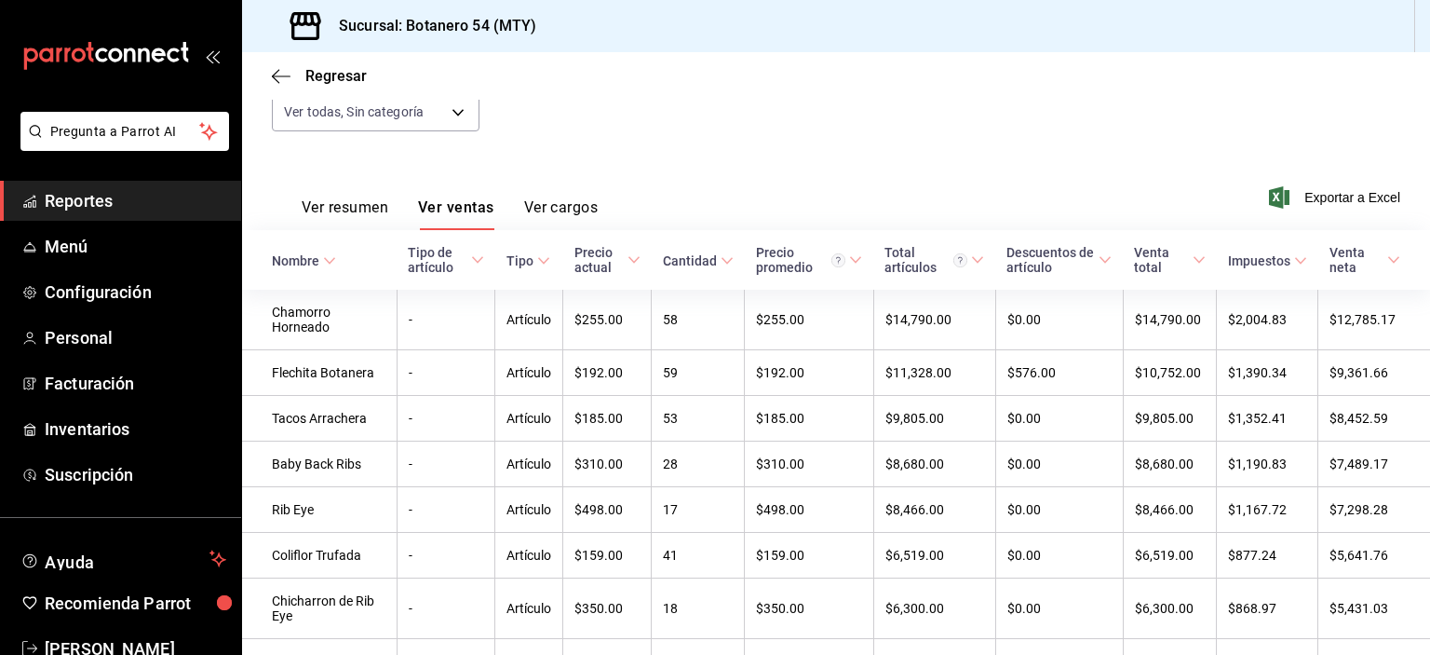
scroll to position [201, 0]
click at [721, 262] on icon at bounding box center [727, 261] width 13 height 13
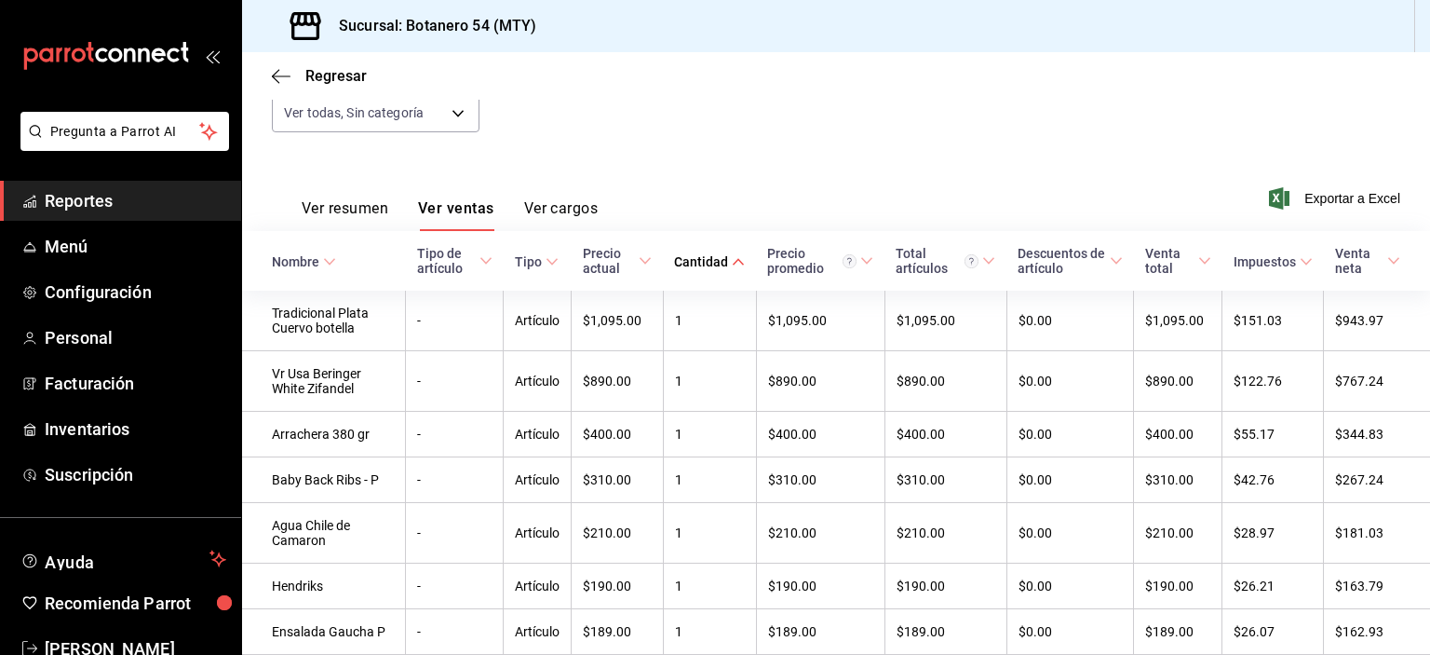
click at [732, 268] on icon at bounding box center [738, 261] width 13 height 13
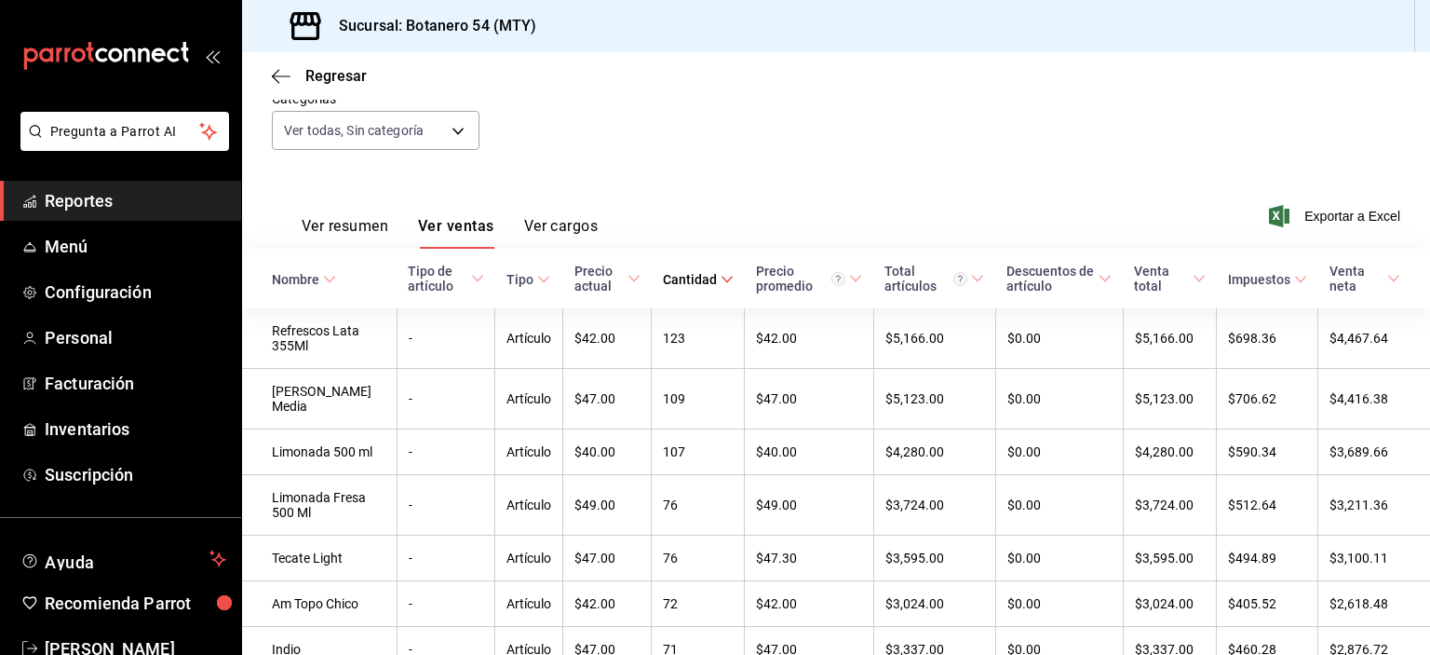
scroll to position [179, 0]
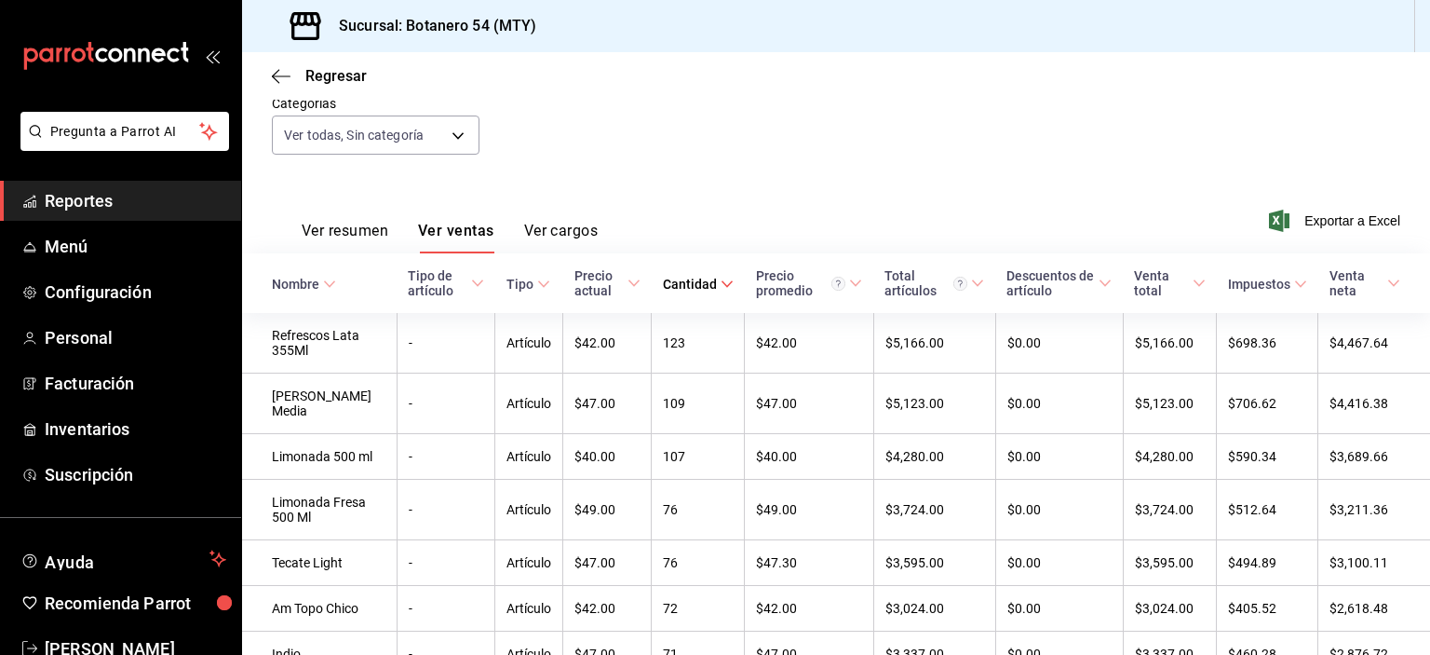
click at [471, 283] on icon at bounding box center [477, 283] width 13 height 13
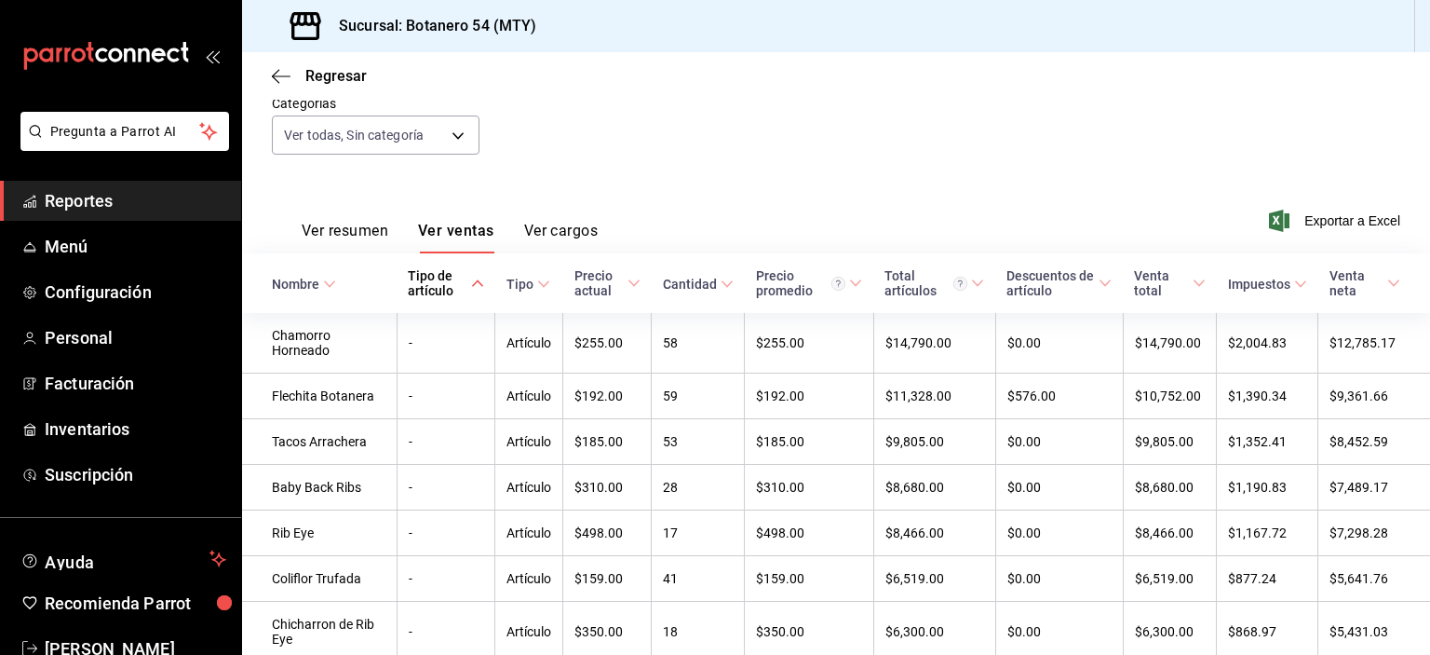
click at [462, 291] on span "Tipo de artículo" at bounding box center [445, 283] width 75 height 30
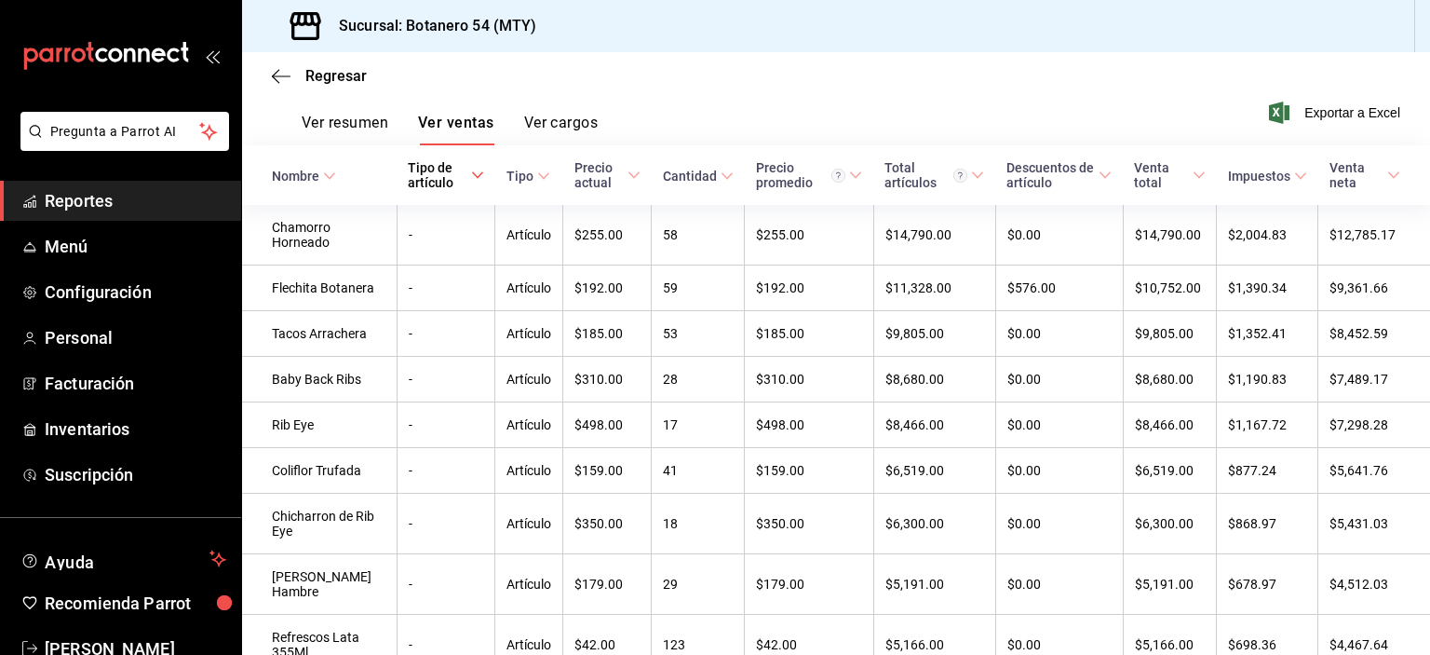
scroll to position [290, 0]
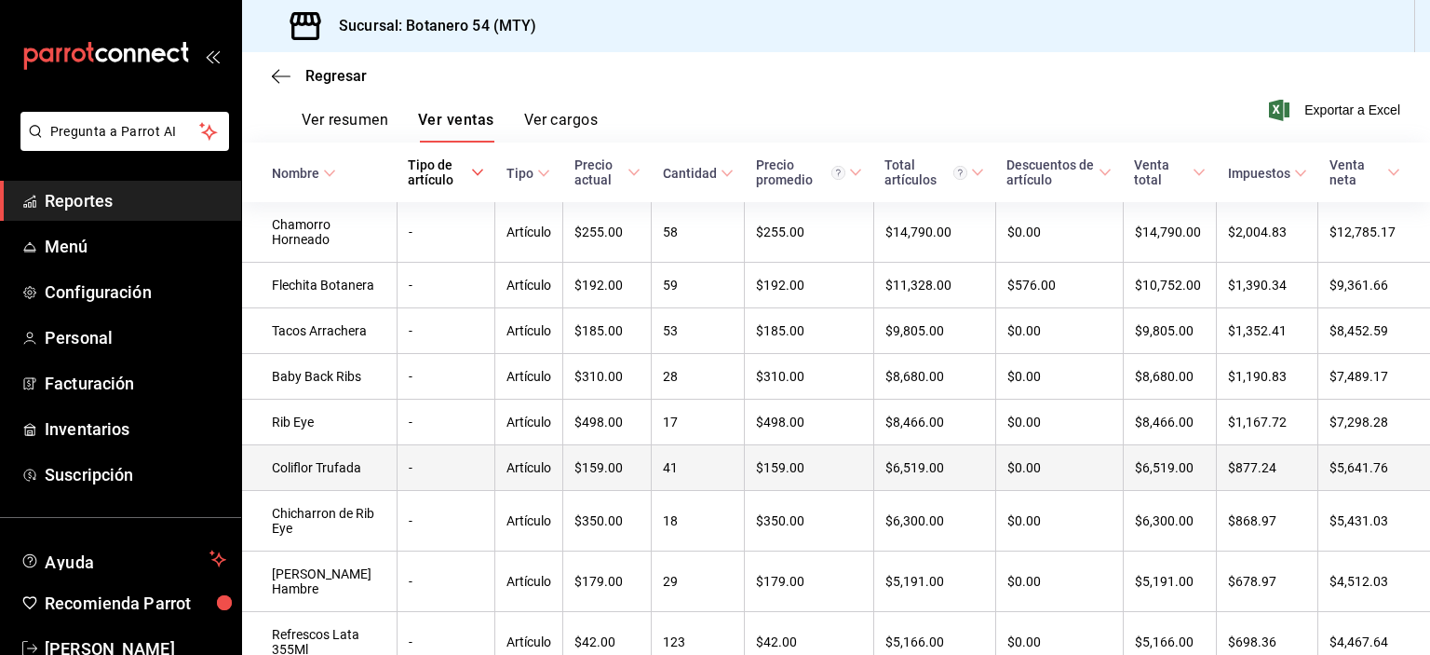
click at [703, 491] on td "41" at bounding box center [698, 468] width 93 height 46
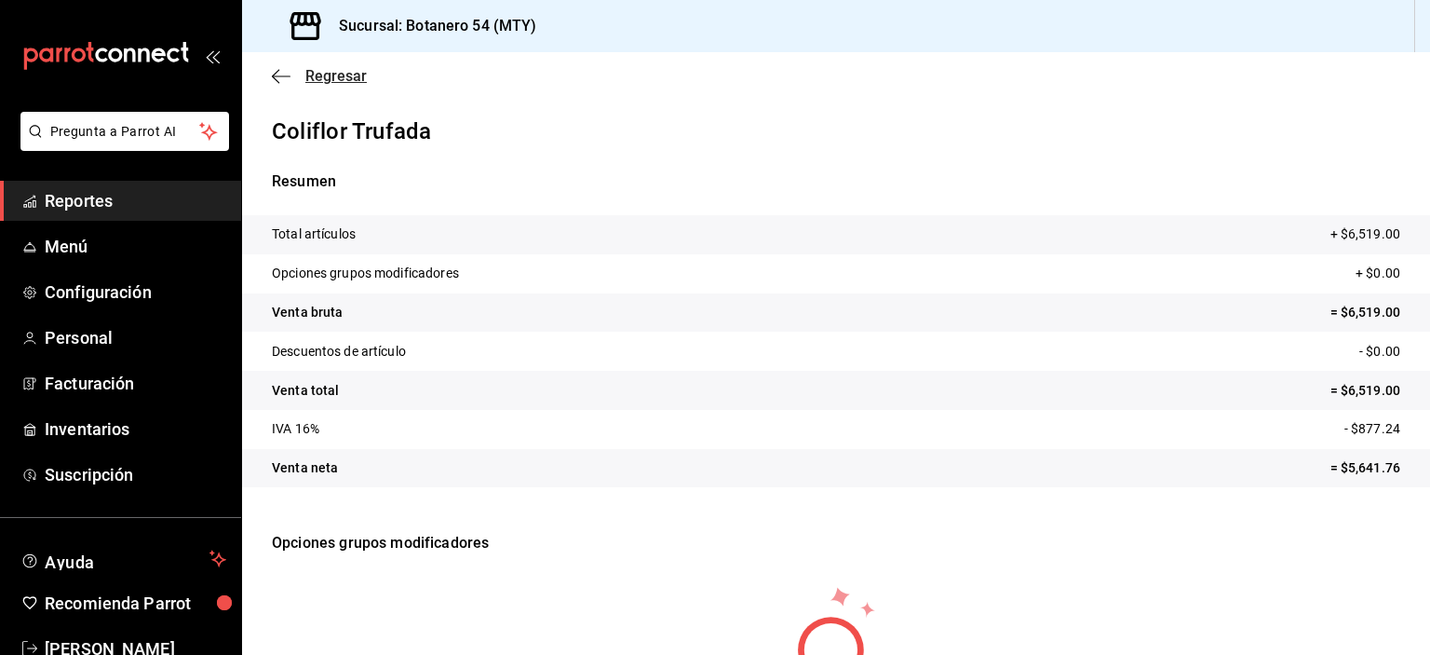
click at [276, 77] on icon "button" at bounding box center [281, 76] width 19 height 17
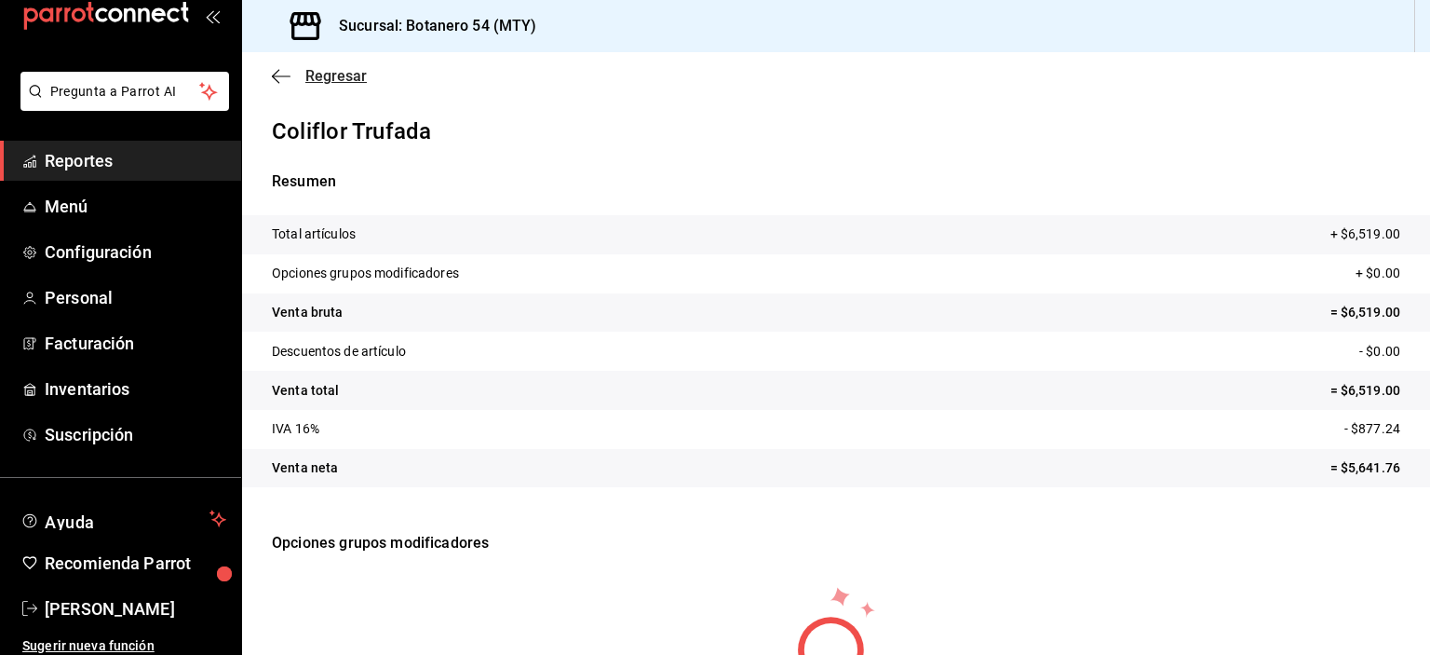
scroll to position [45, 0]
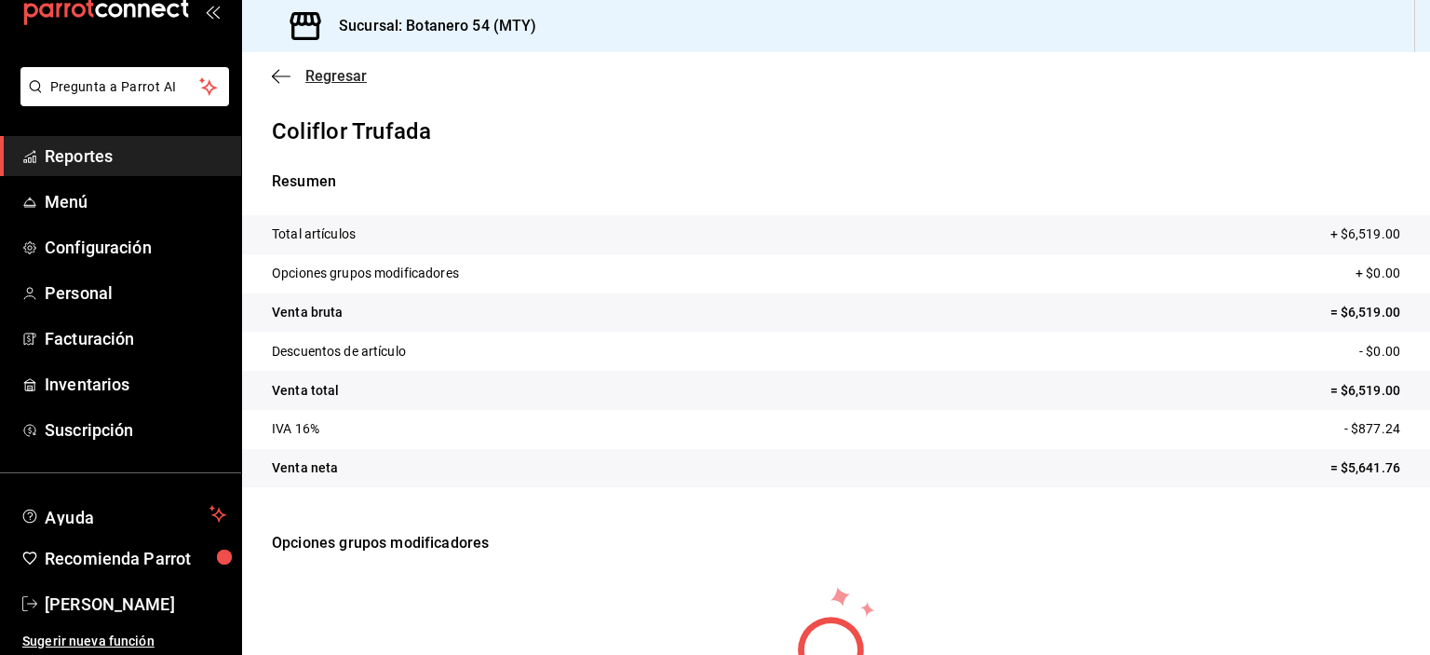
click at [291, 81] on span "Regresar" at bounding box center [319, 76] width 95 height 18
click at [276, 78] on icon "button" at bounding box center [281, 76] width 19 height 17
click at [291, 82] on span "Regresar" at bounding box center [319, 76] width 95 height 18
click at [97, 165] on span "Reportes" at bounding box center [136, 155] width 182 height 25
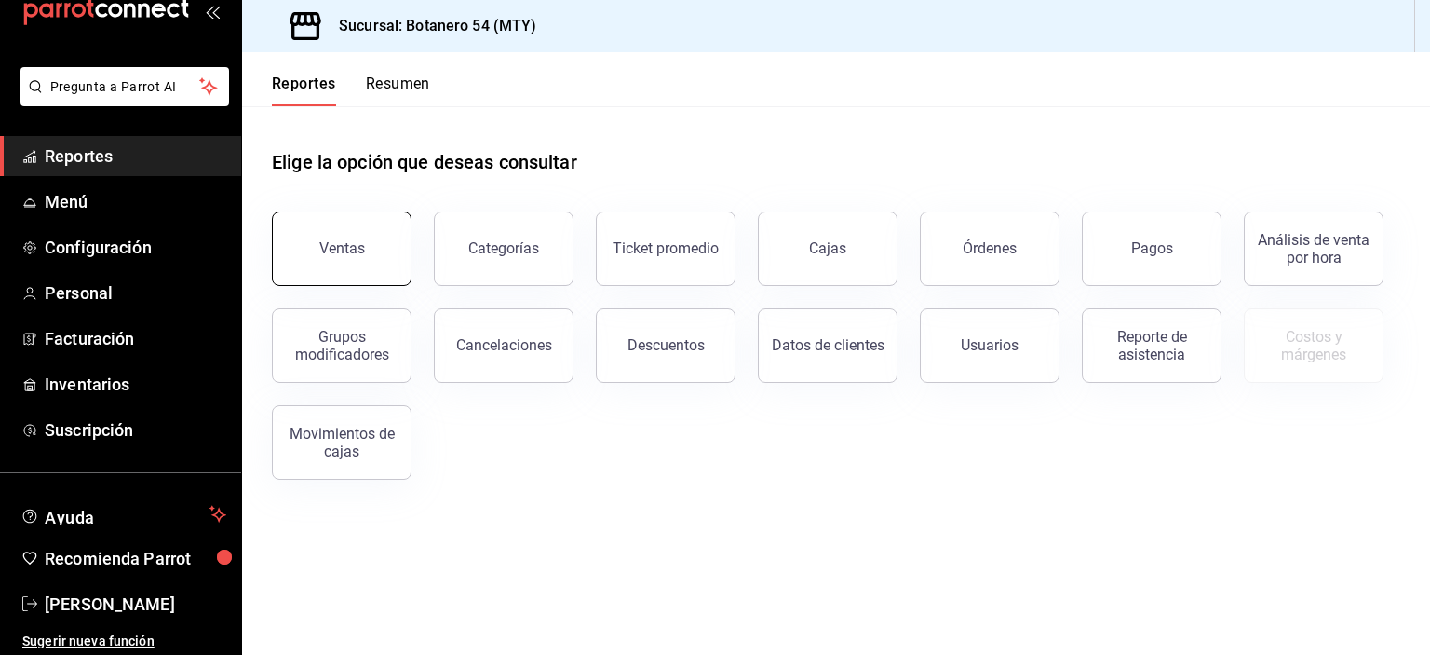
click at [376, 255] on button "Ventas" at bounding box center [342, 248] width 140 height 75
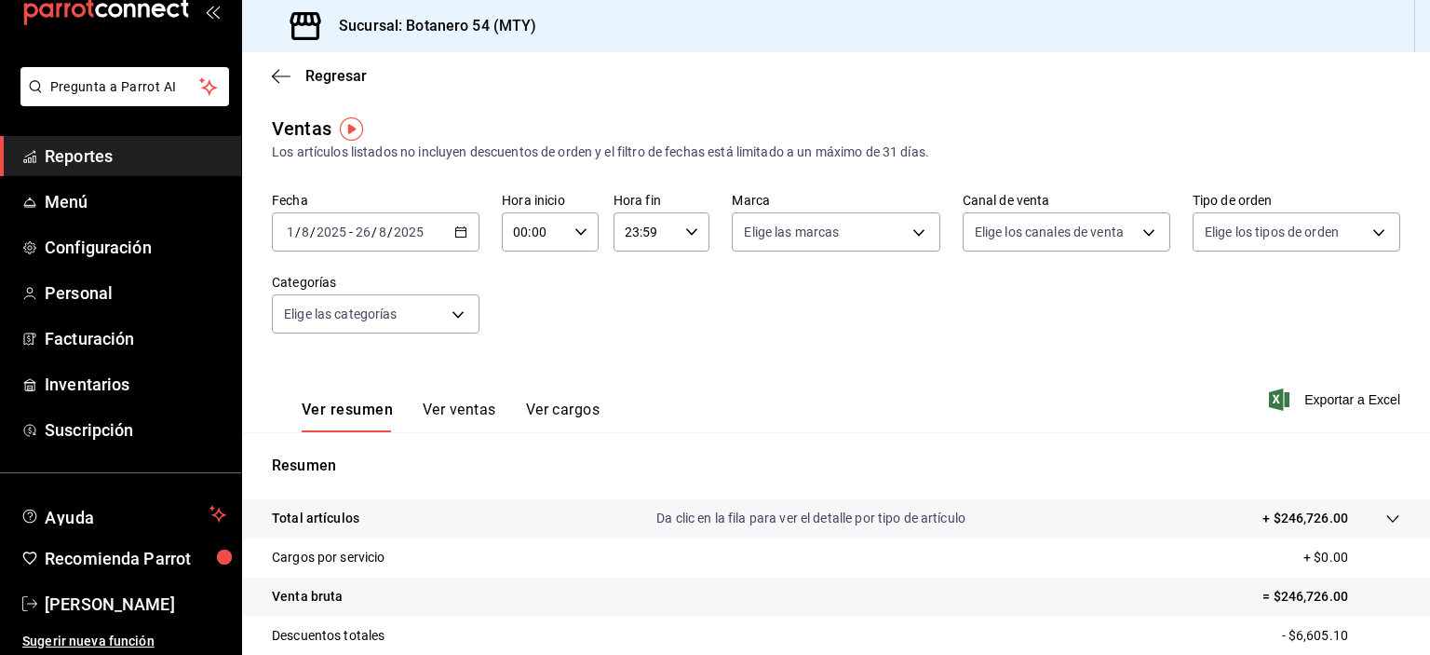
click at [421, 237] on input "2025" at bounding box center [409, 231] width 32 height 15
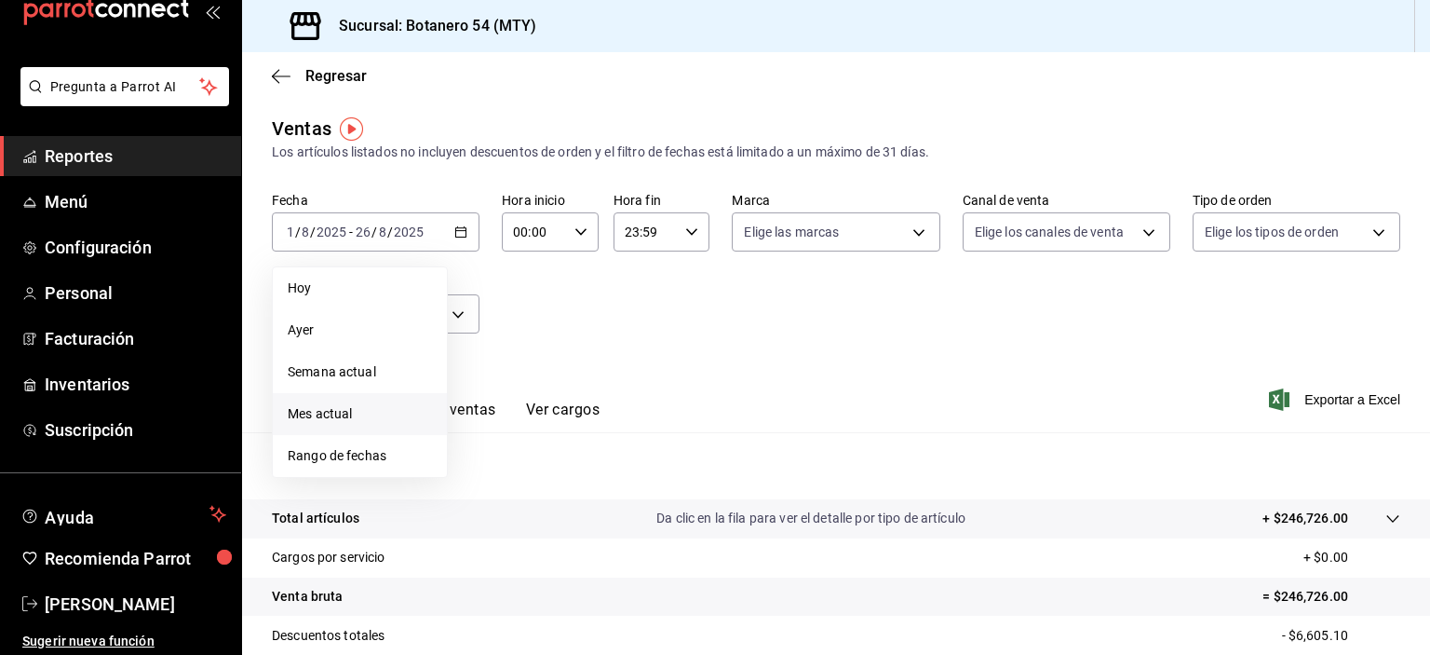
click at [354, 413] on span "Mes actual" at bounding box center [360, 414] width 144 height 20
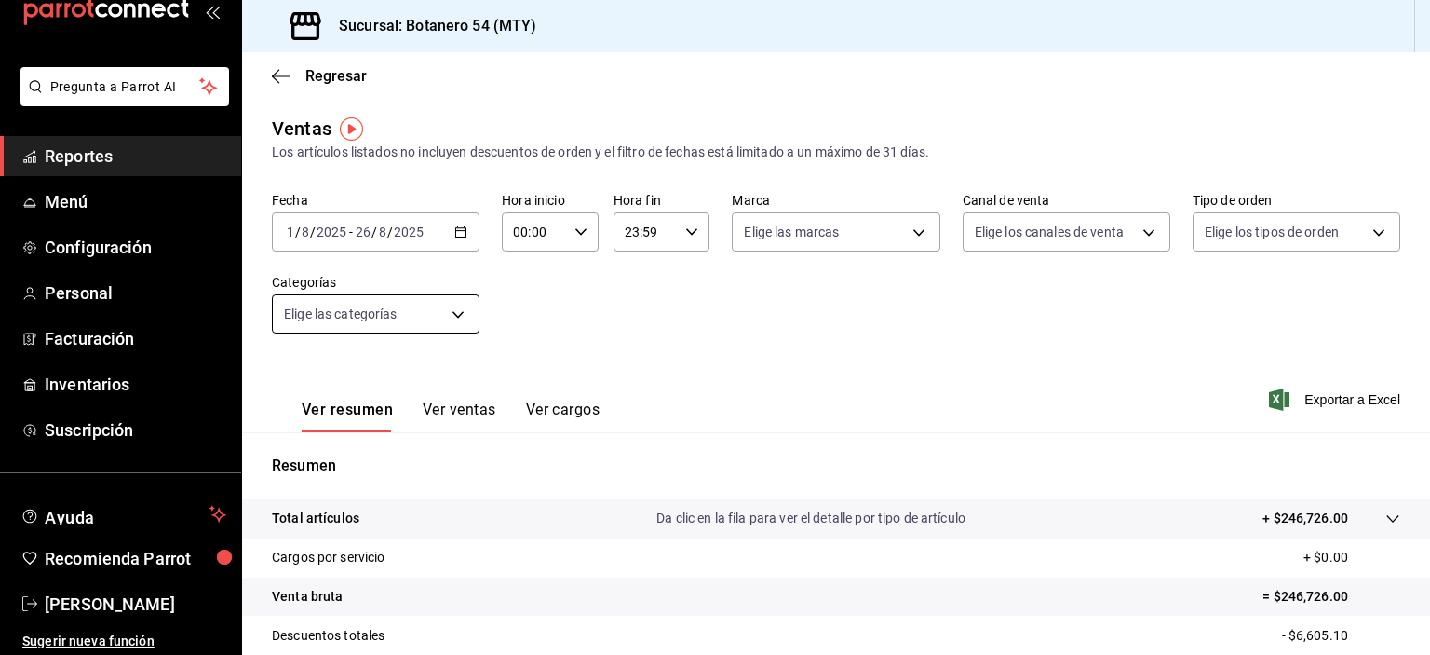
click at [449, 313] on body "Pregunta a Parrot AI Reportes Menú Configuración Personal Facturación Inventari…" at bounding box center [715, 327] width 1430 height 655
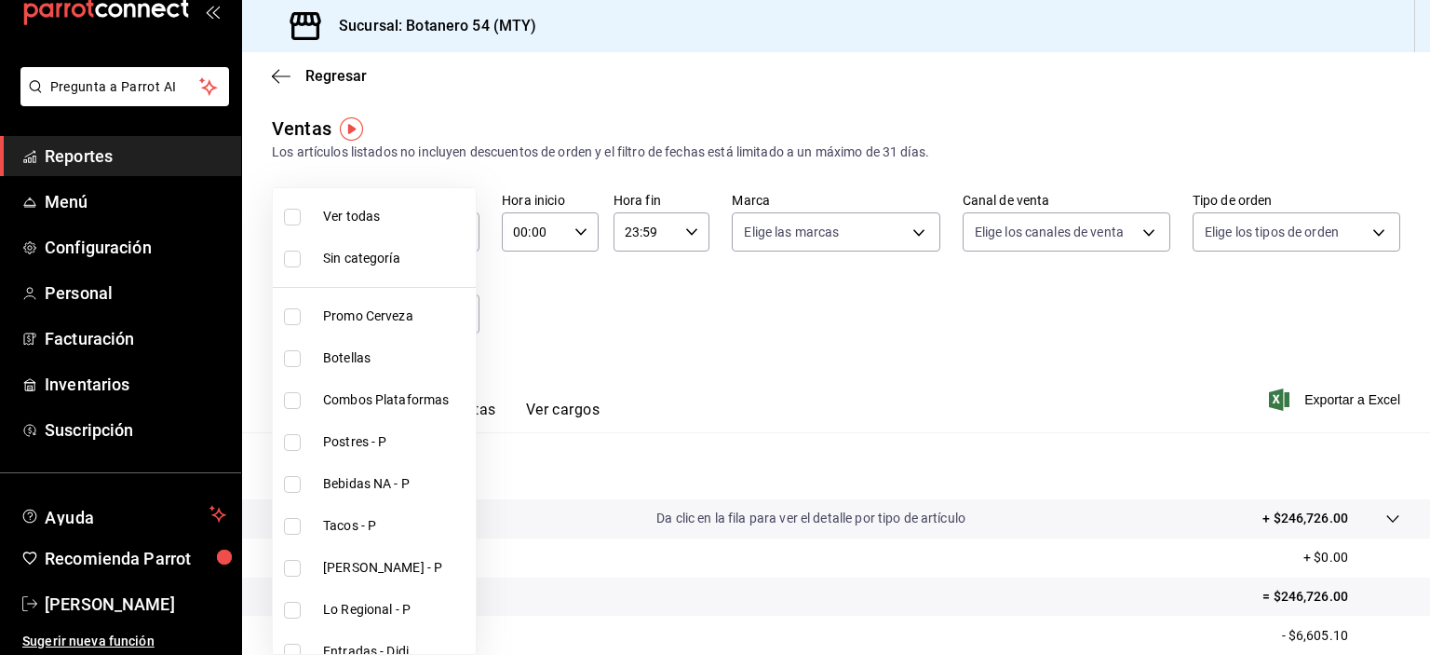
click at [298, 217] on input "checkbox" at bounding box center [292, 217] width 17 height 17
checkbox input "true"
type input "8bd5c3d9-f1c0-48d2-b3af-2a670c7512dc,91eebea4-4a99-491e-8e81-89d3fefdab82,b5676…"
checkbox input "true"
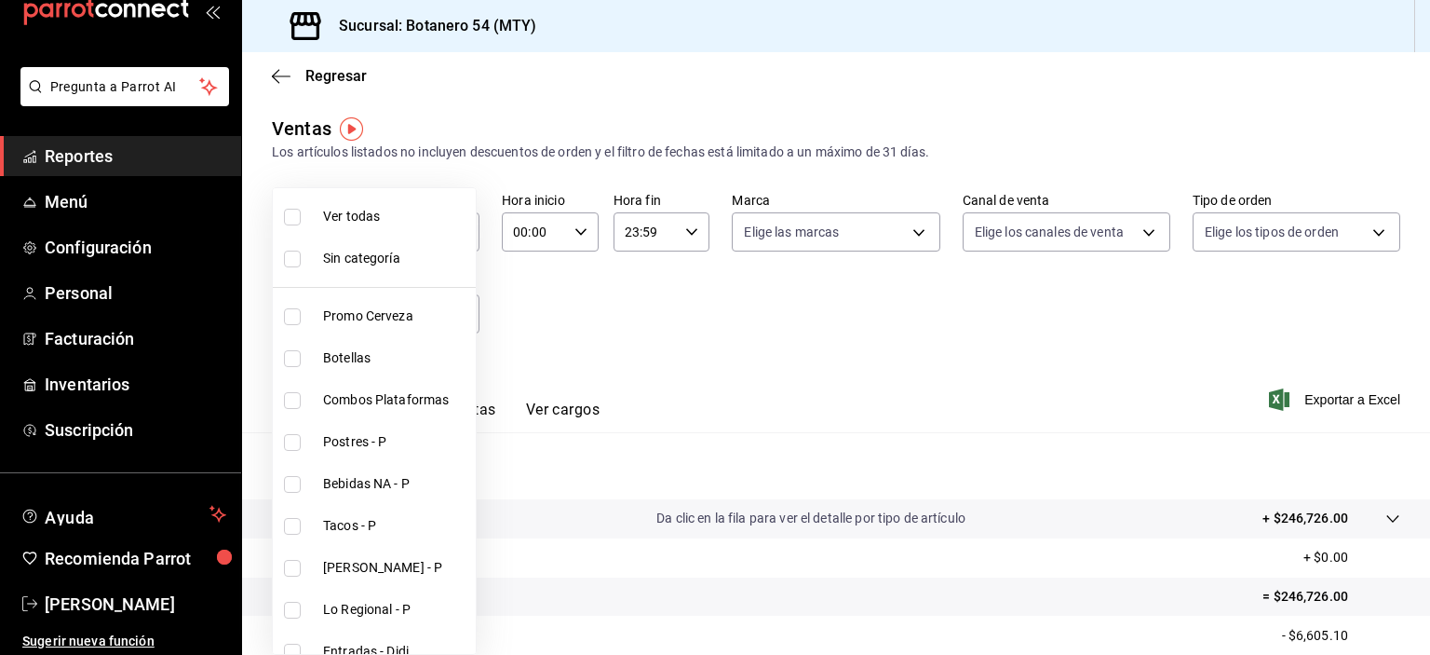
checkbox input "true"
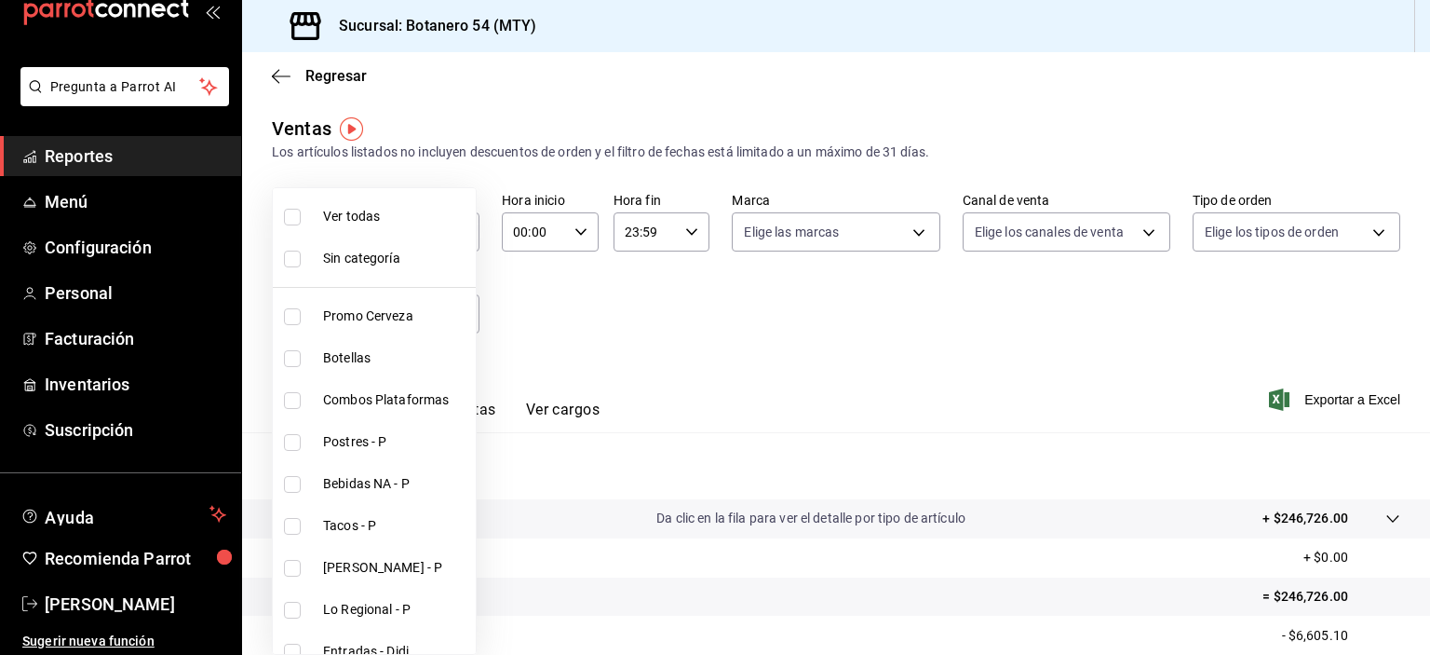
checkbox input "true"
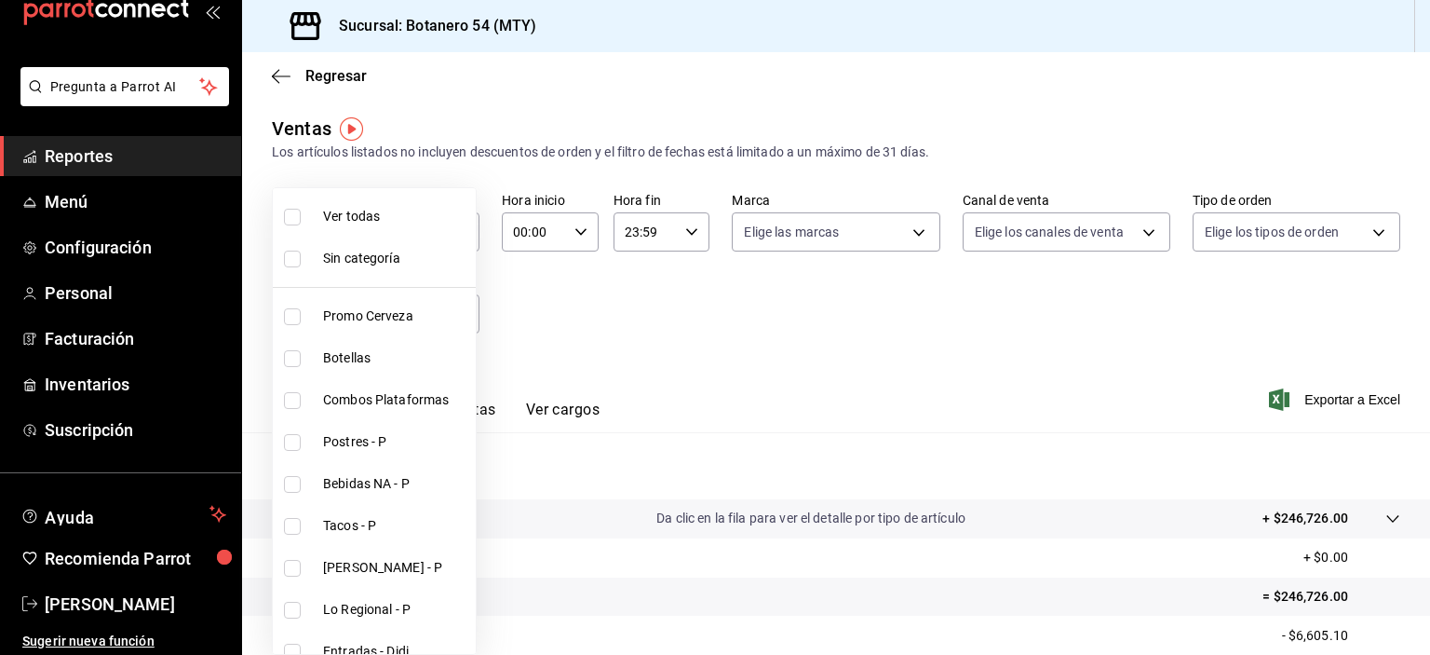
checkbox input "true"
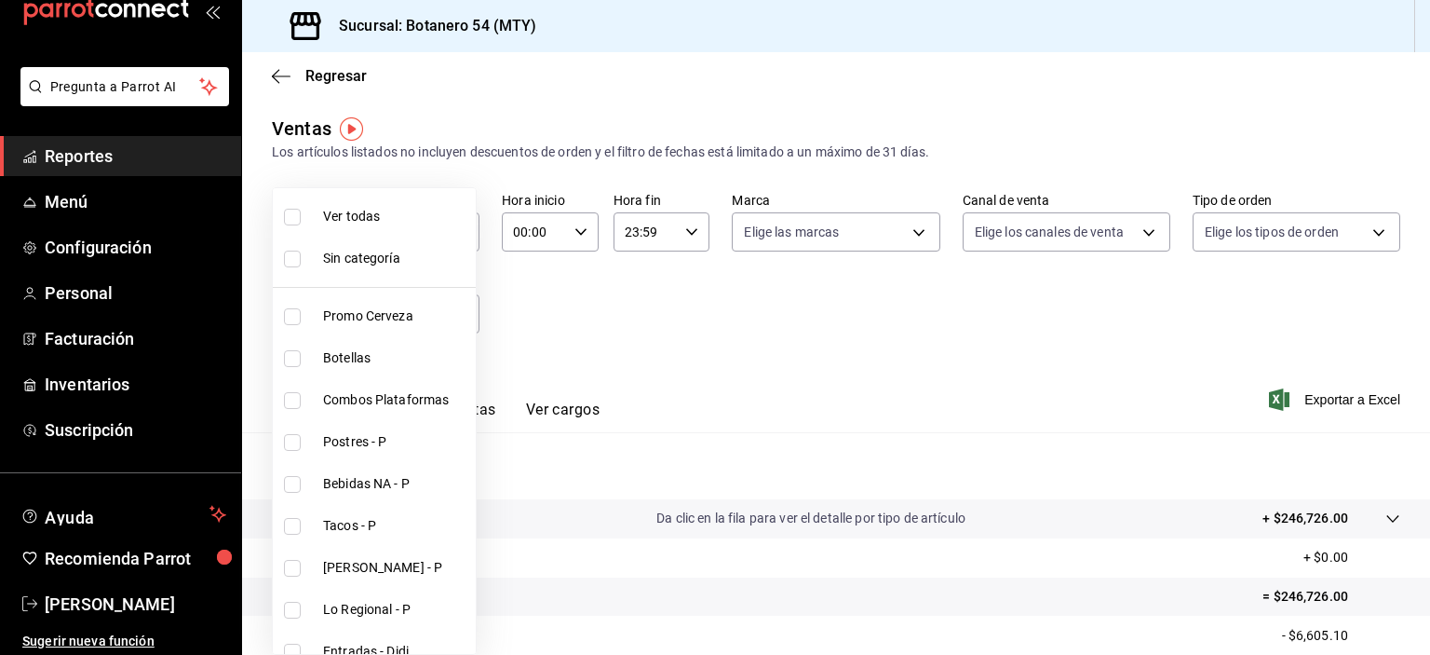
checkbox input "true"
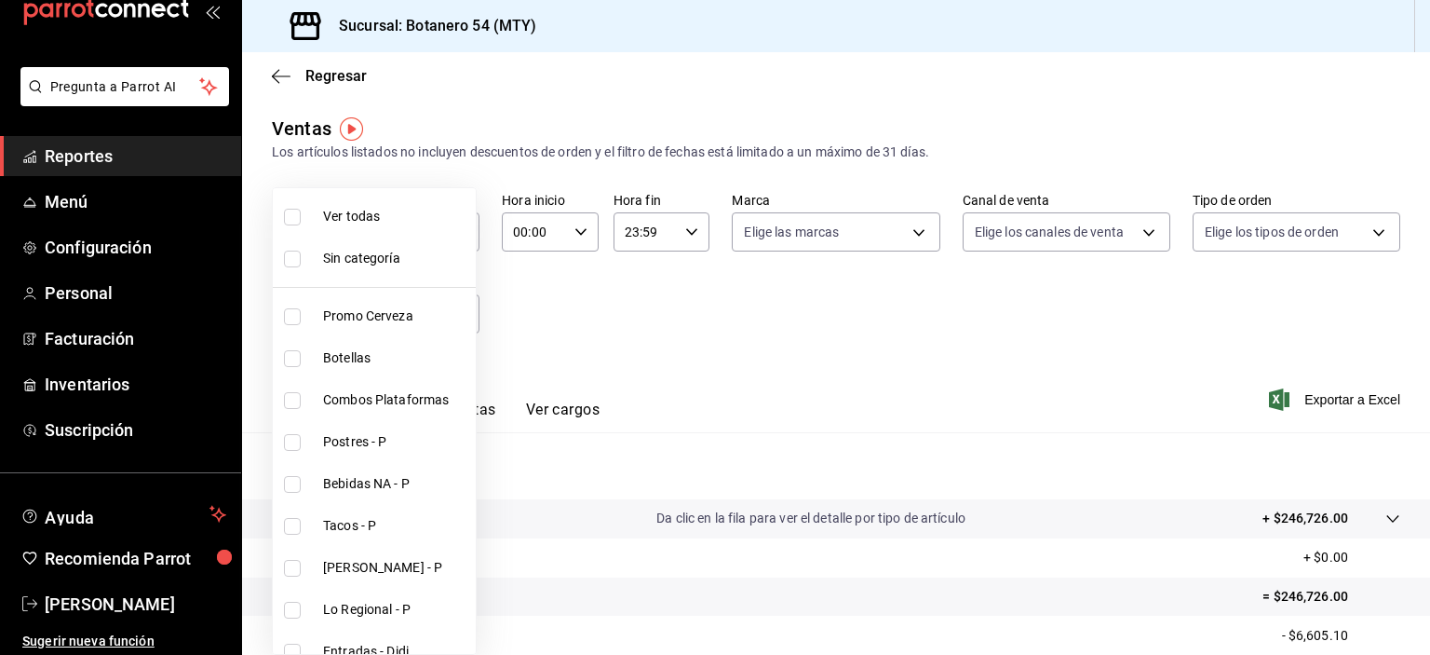
checkbox input "true"
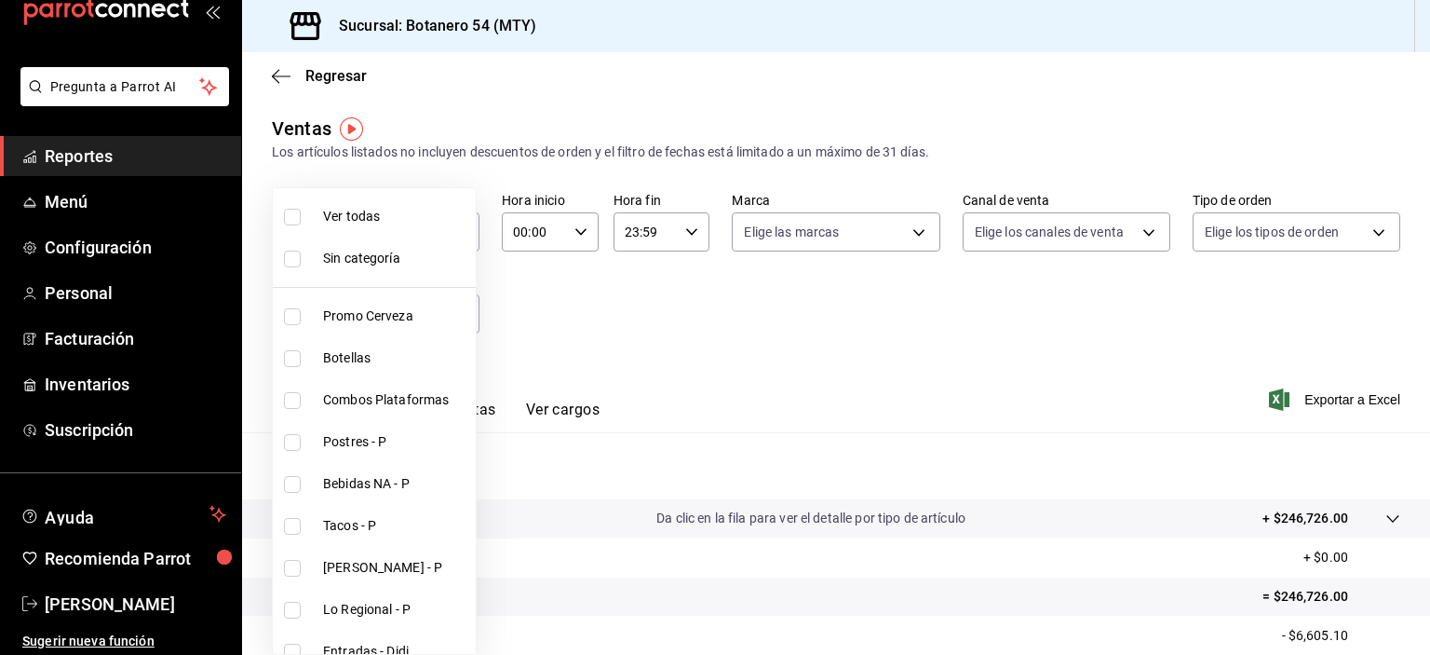
checkbox input "true"
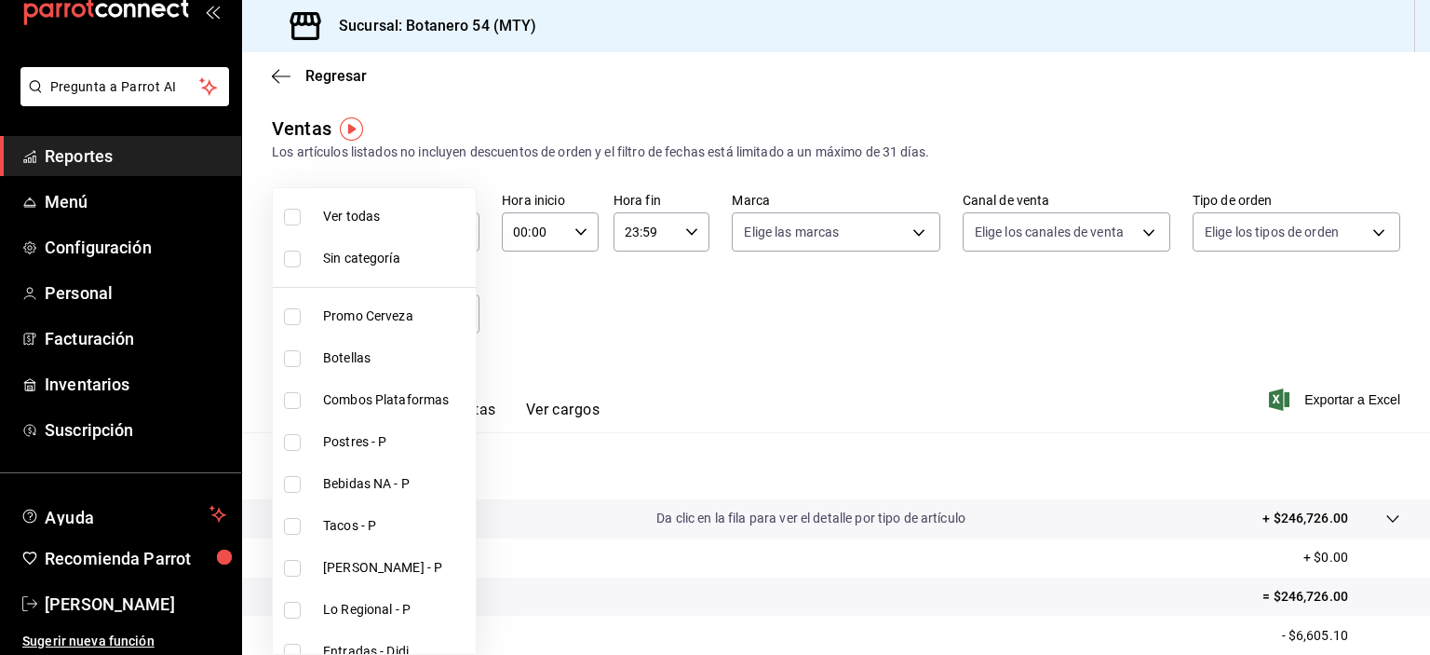
checkbox input "true"
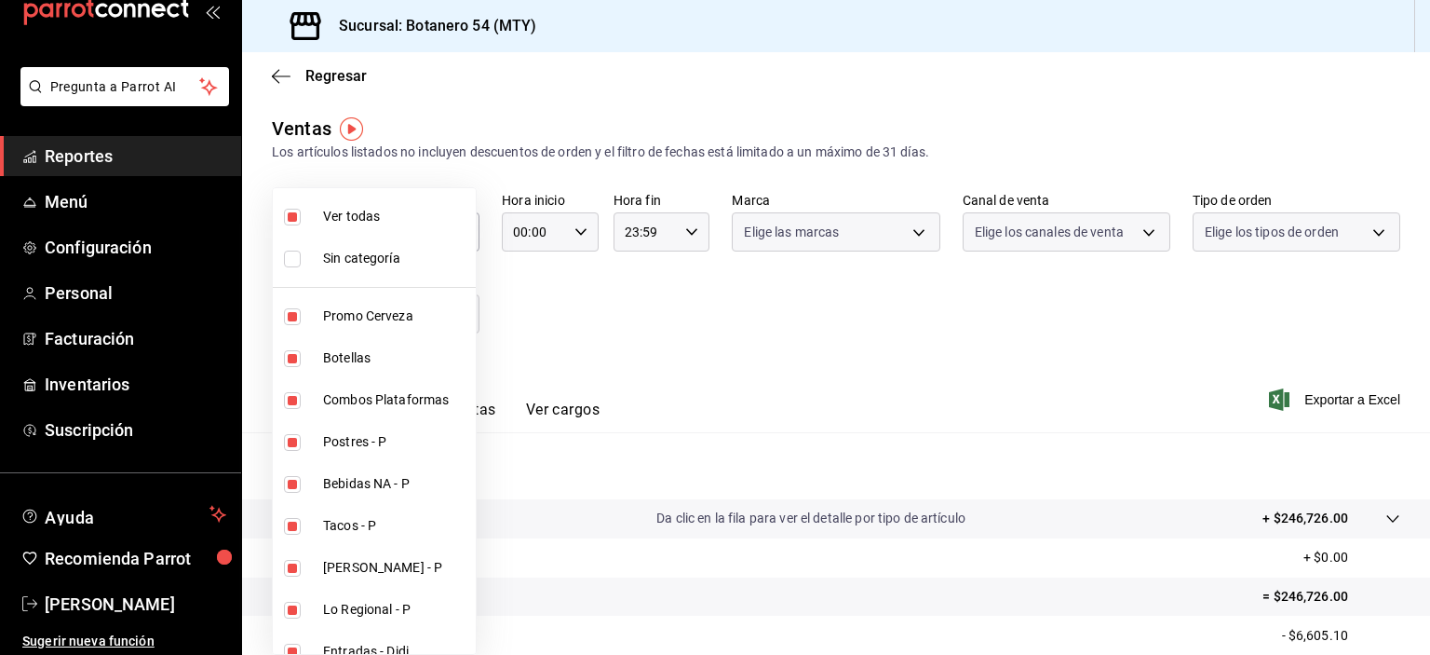
click at [294, 264] on input "checkbox" at bounding box center [292, 259] width 17 height 17
checkbox input "true"
click at [652, 332] on div at bounding box center [715, 327] width 1430 height 655
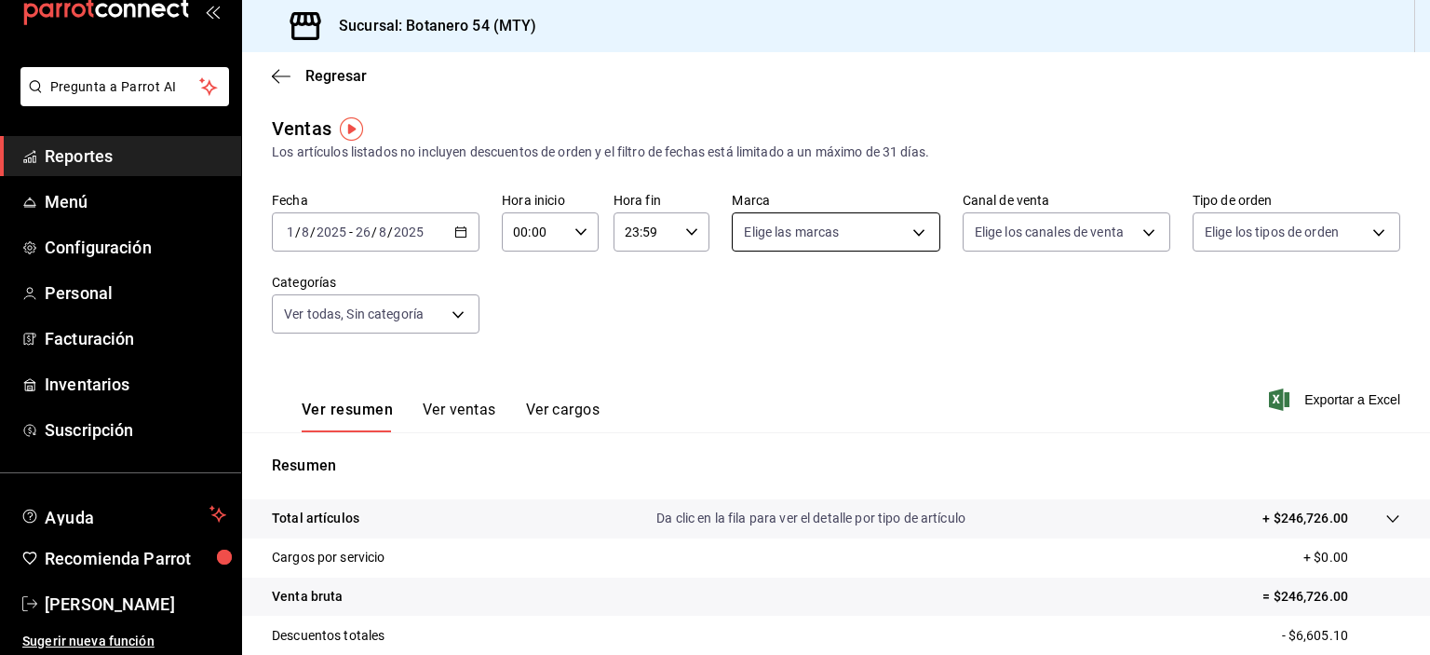
click at [912, 236] on body "Pregunta a Parrot AI Reportes Menú Configuración Personal Facturación Inventari…" at bounding box center [715, 327] width 1430 height 655
click at [985, 317] on div at bounding box center [715, 327] width 1430 height 655
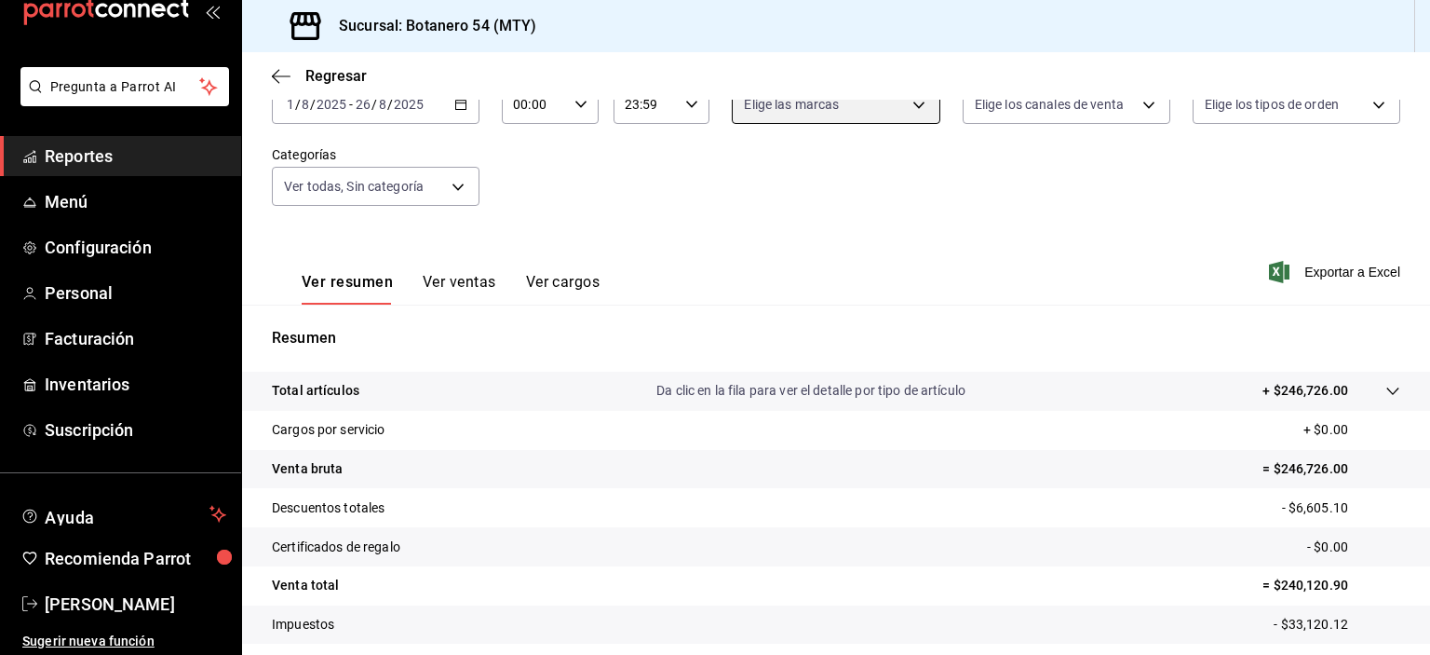
scroll to position [151, 0]
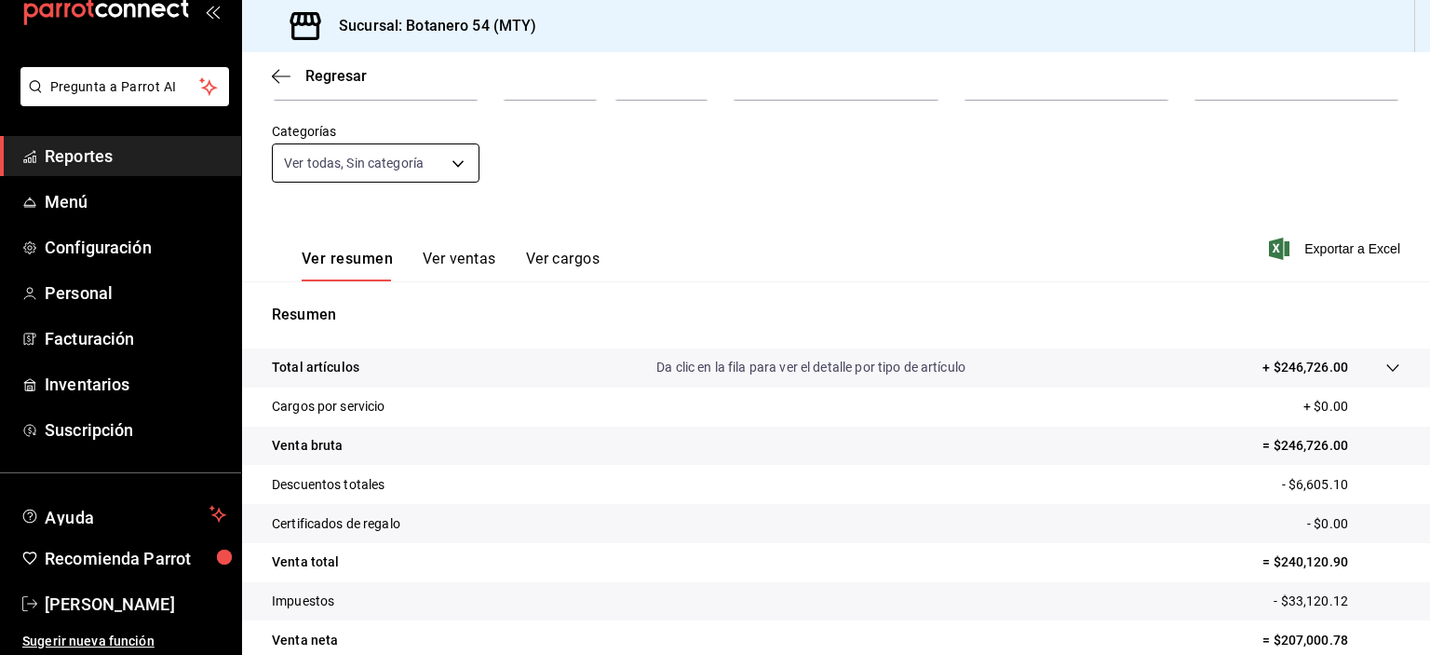
click at [446, 169] on body "Pregunta a Parrot AI Reportes Menú Configuración Personal Facturación Inventari…" at bounding box center [715, 327] width 1430 height 655
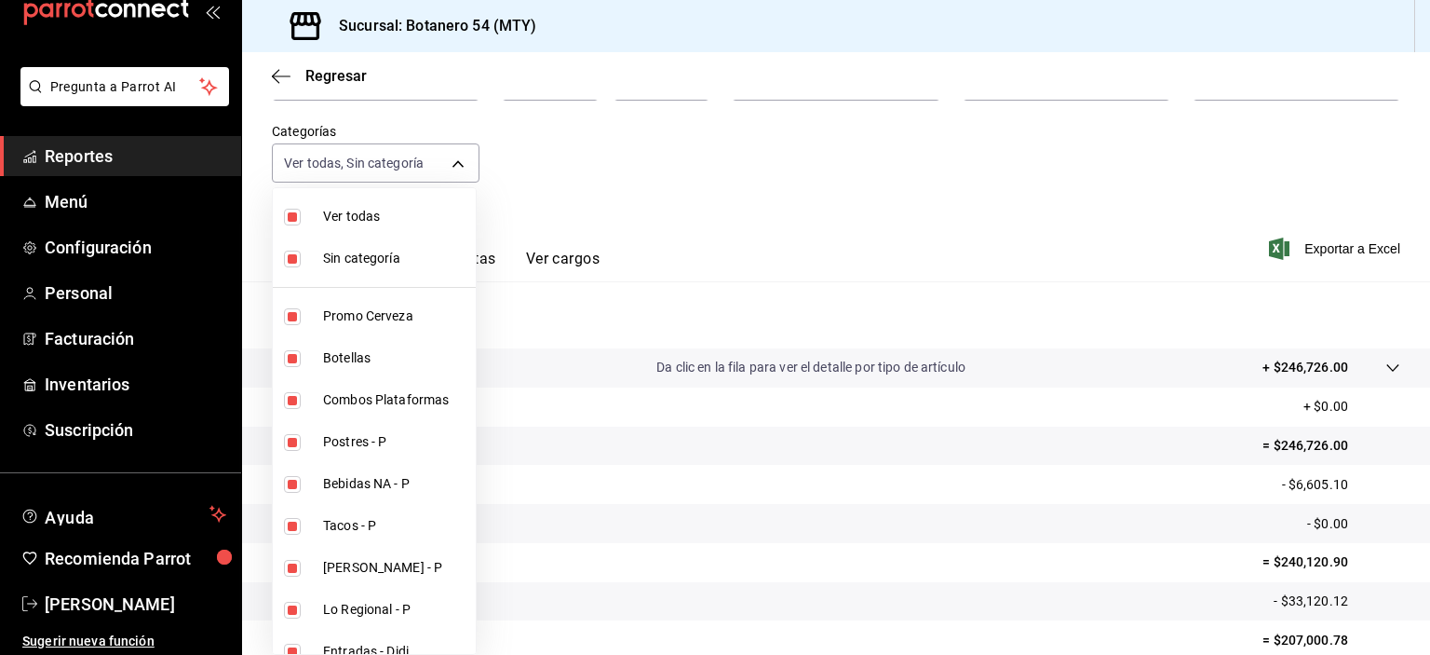
click at [468, 166] on div at bounding box center [715, 327] width 1430 height 655
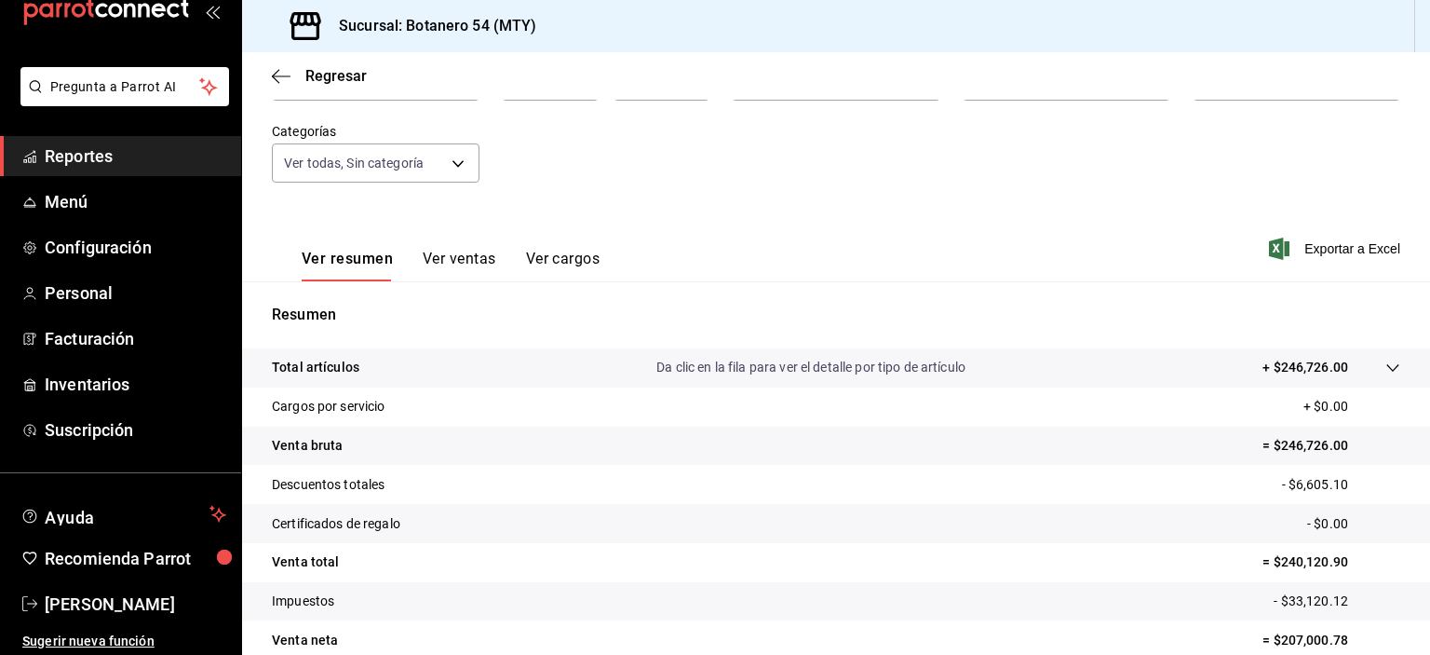
click at [460, 263] on button "Ver ventas" at bounding box center [460, 266] width 74 height 32
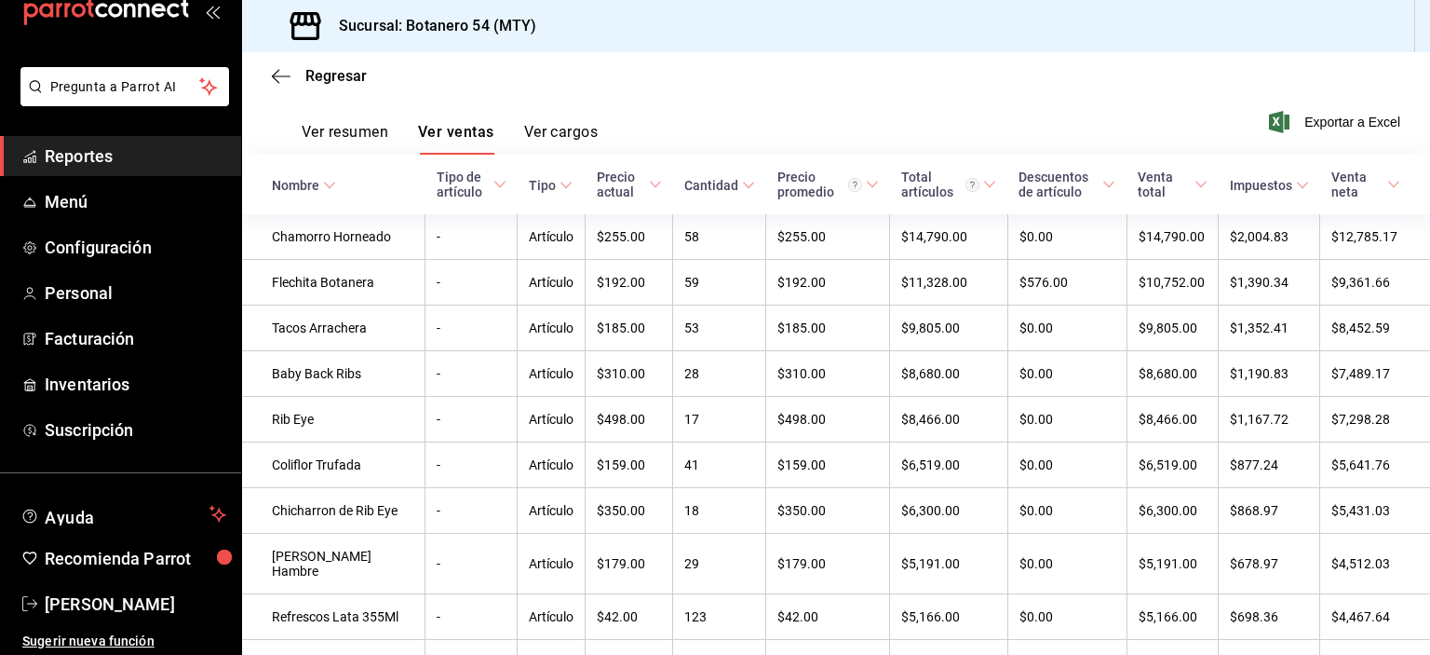
scroll to position [284, 0]
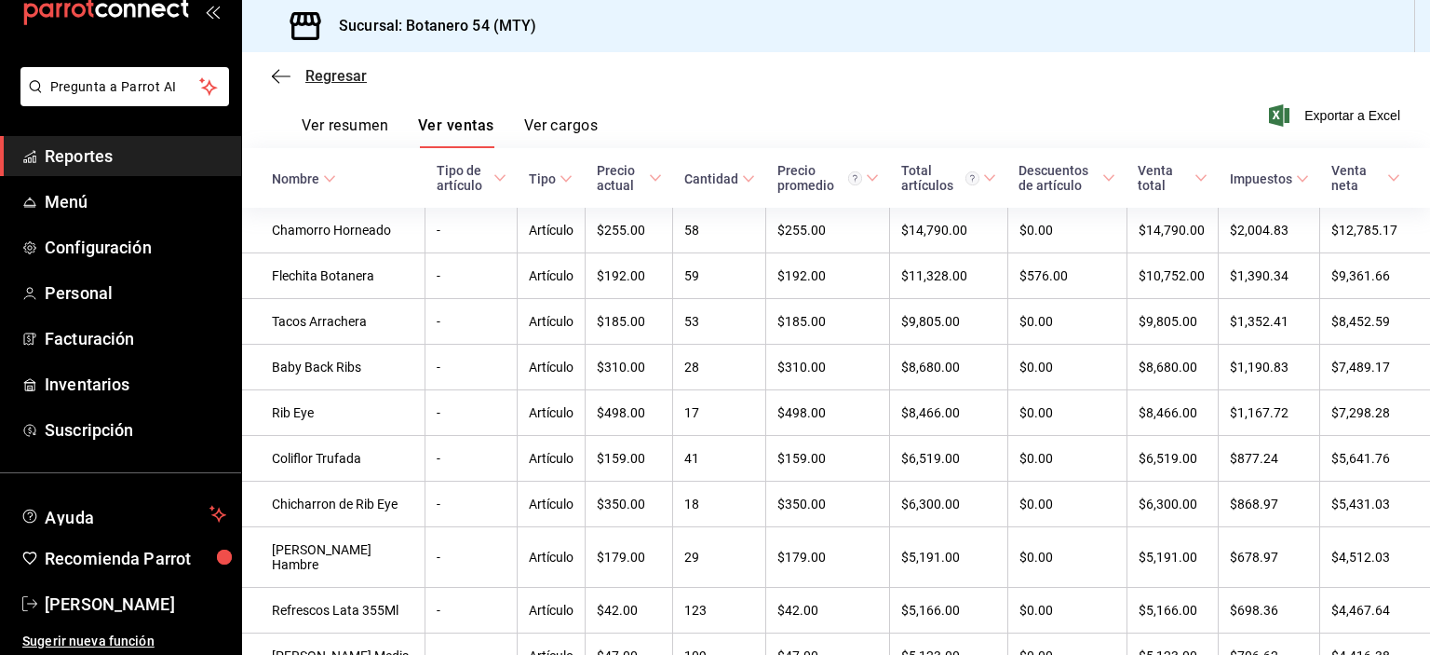
click at [279, 81] on icon "button" at bounding box center [281, 76] width 19 height 17
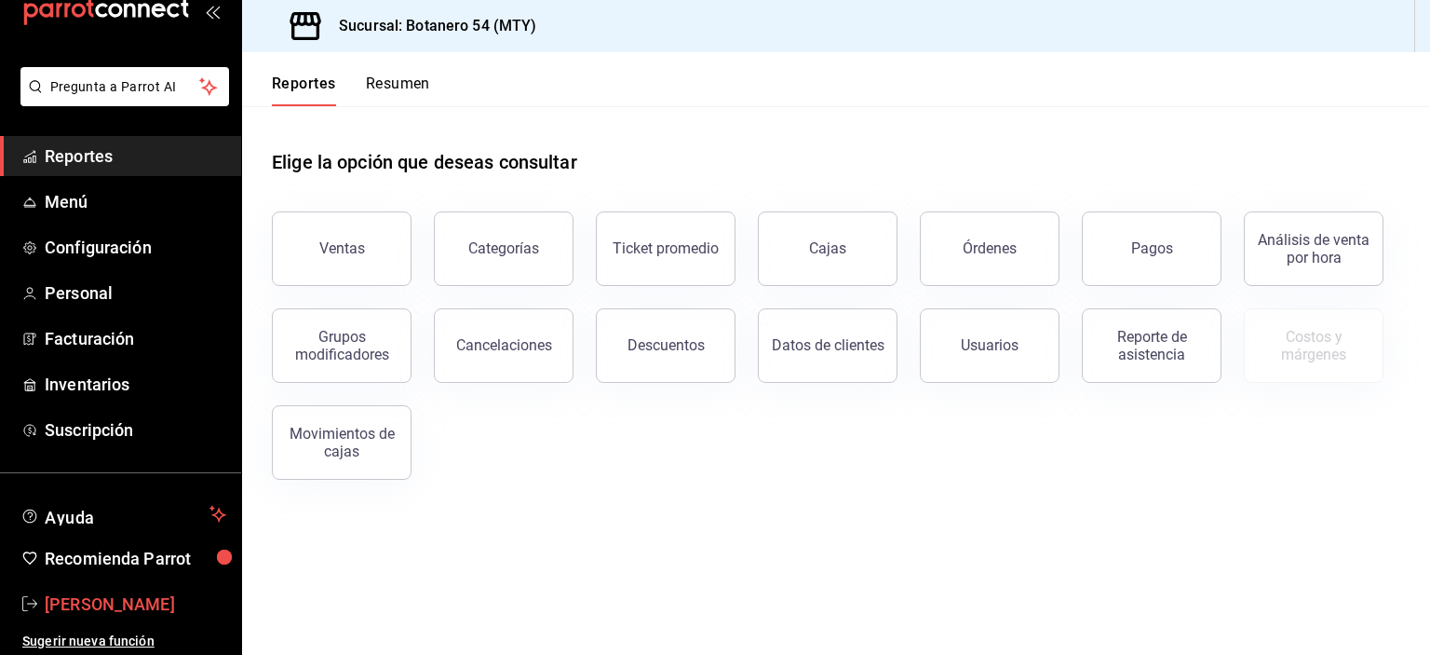
click at [168, 595] on span "BERNARDO PORTILLO RIVERA" at bounding box center [136, 603] width 182 height 25
